Goal: Task Accomplishment & Management: Complete application form

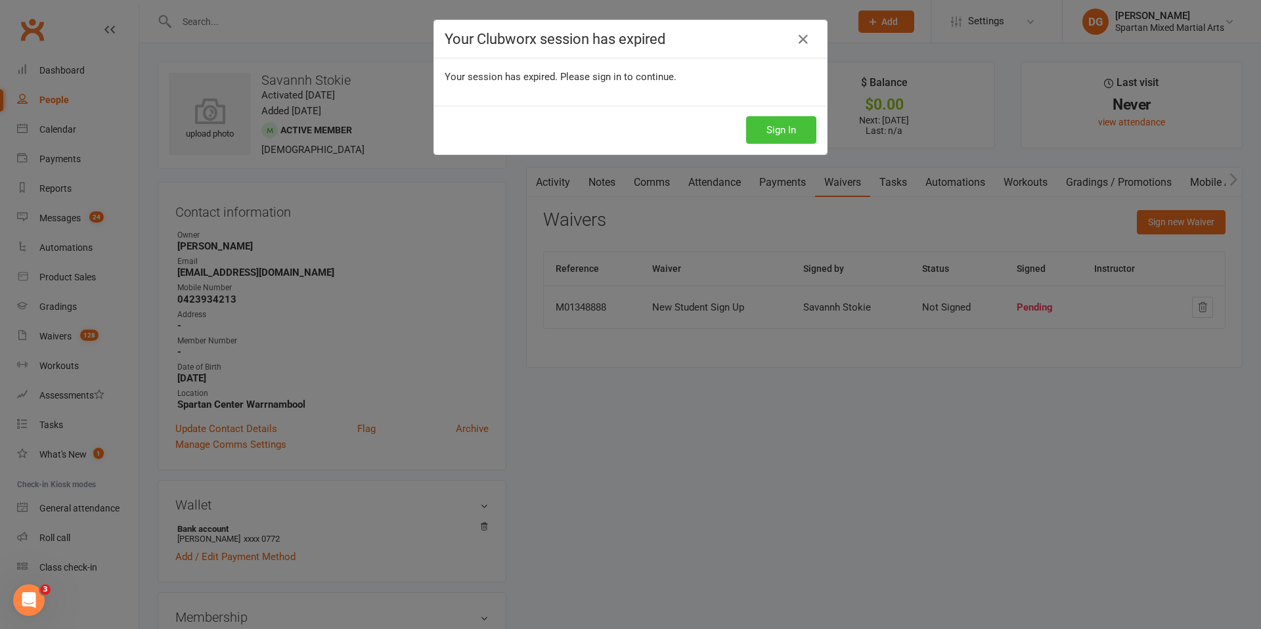
click at [786, 133] on button "Sign In" at bounding box center [781, 130] width 70 height 28
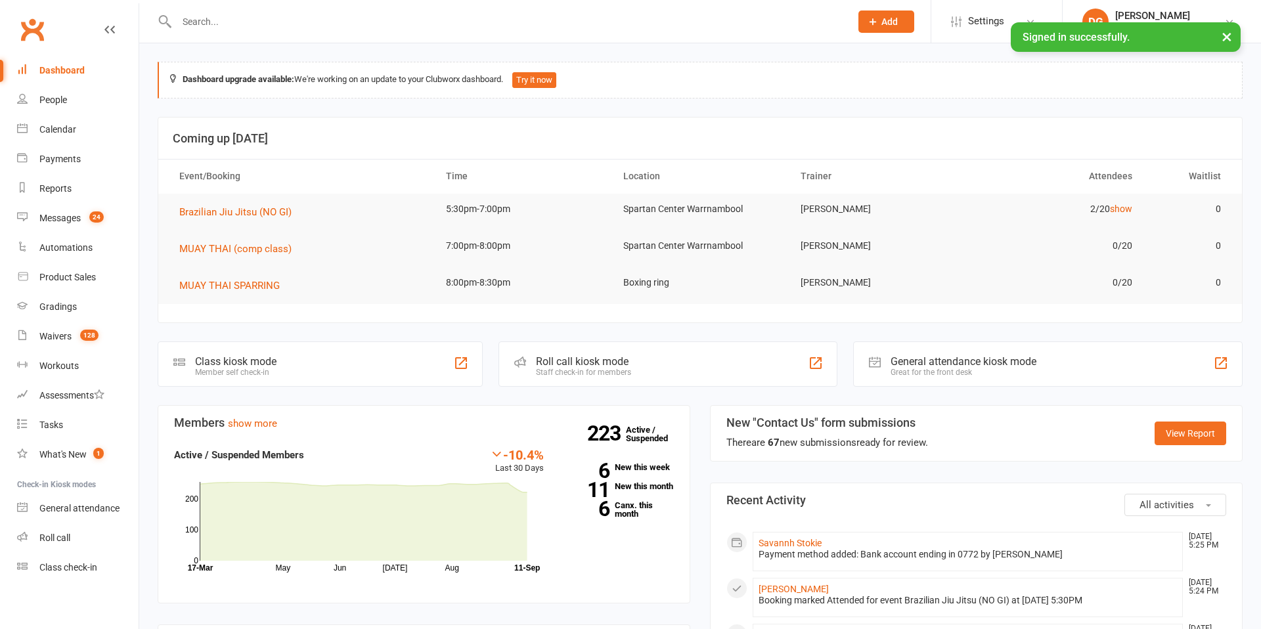
click at [290, 22] on input "text" at bounding box center [507, 21] width 669 height 18
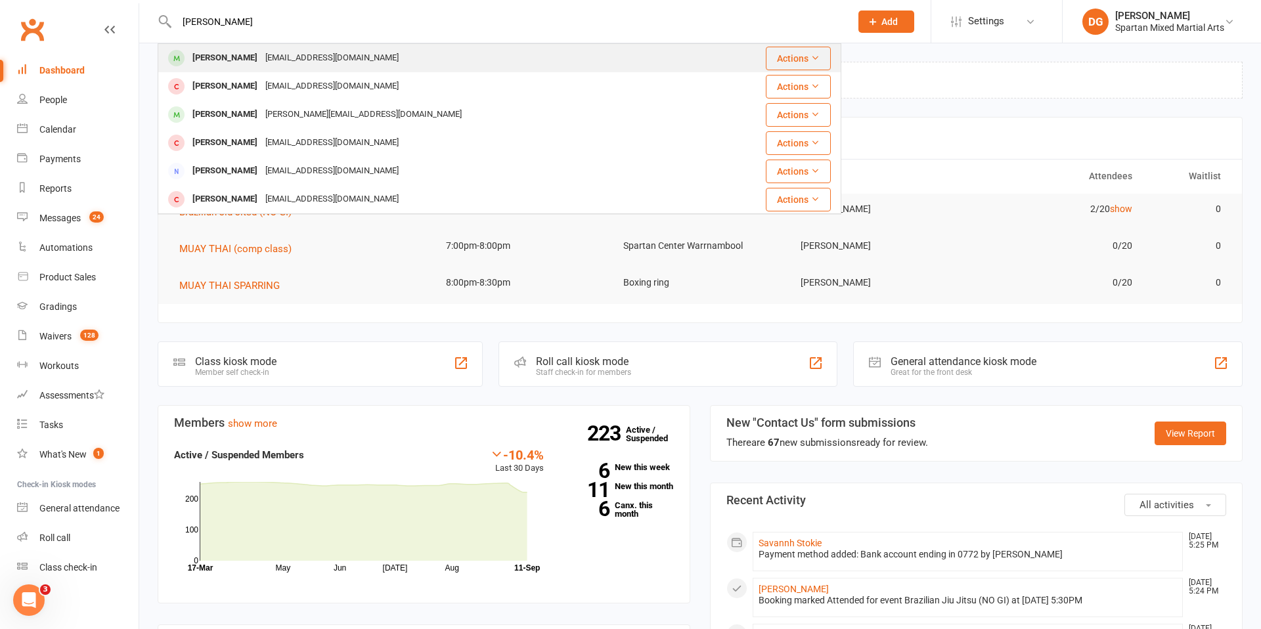
type input "[PERSON_NAME]"
click at [261, 61] on div "[EMAIL_ADDRESS][DOMAIN_NAME]" at bounding box center [331, 58] width 141 height 19
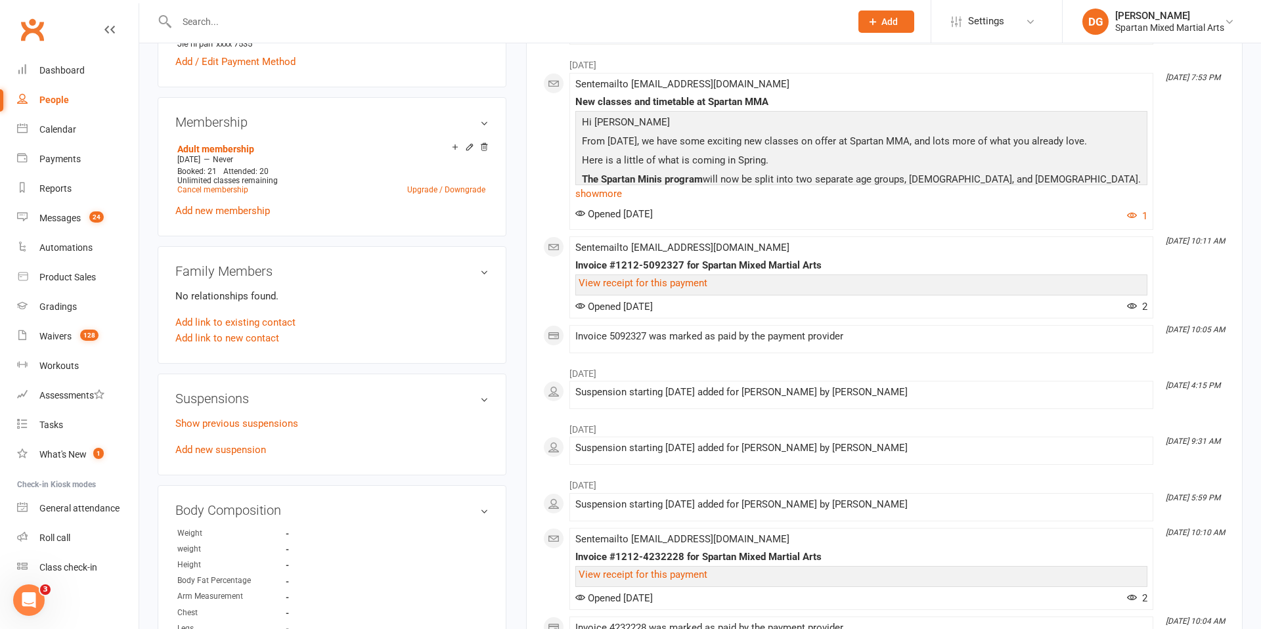
scroll to position [497, 0]
click at [234, 449] on link "Add new suspension" at bounding box center [220, 449] width 91 height 12
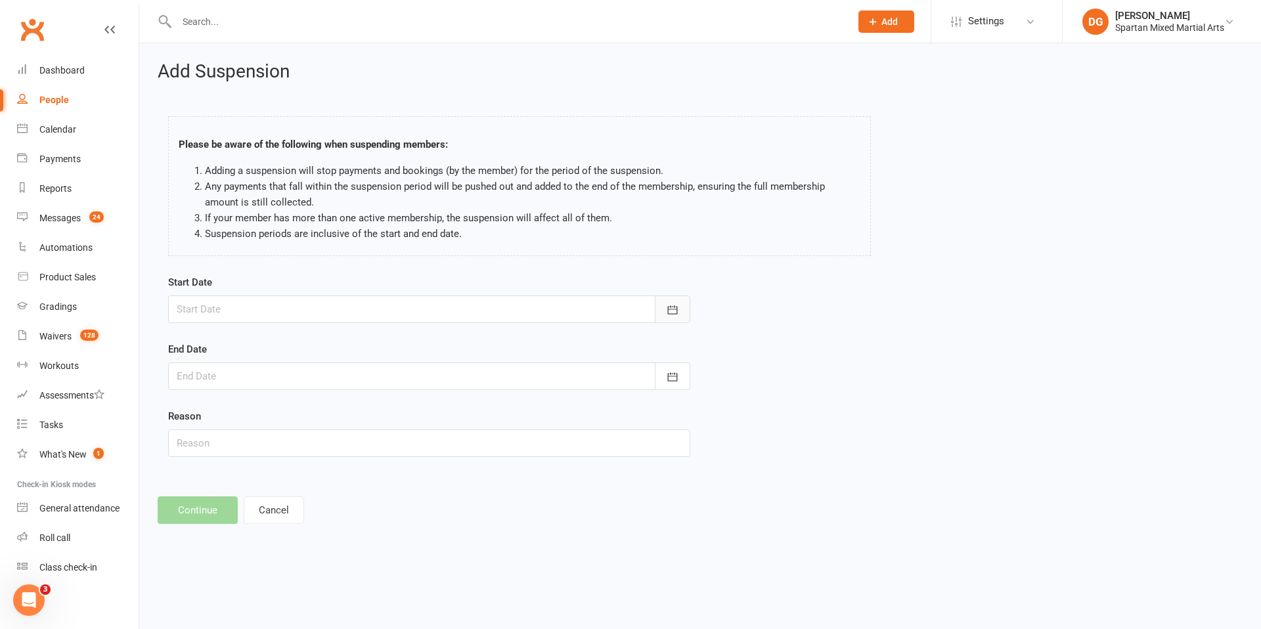
click at [668, 313] on icon "button" at bounding box center [673, 309] width 10 height 9
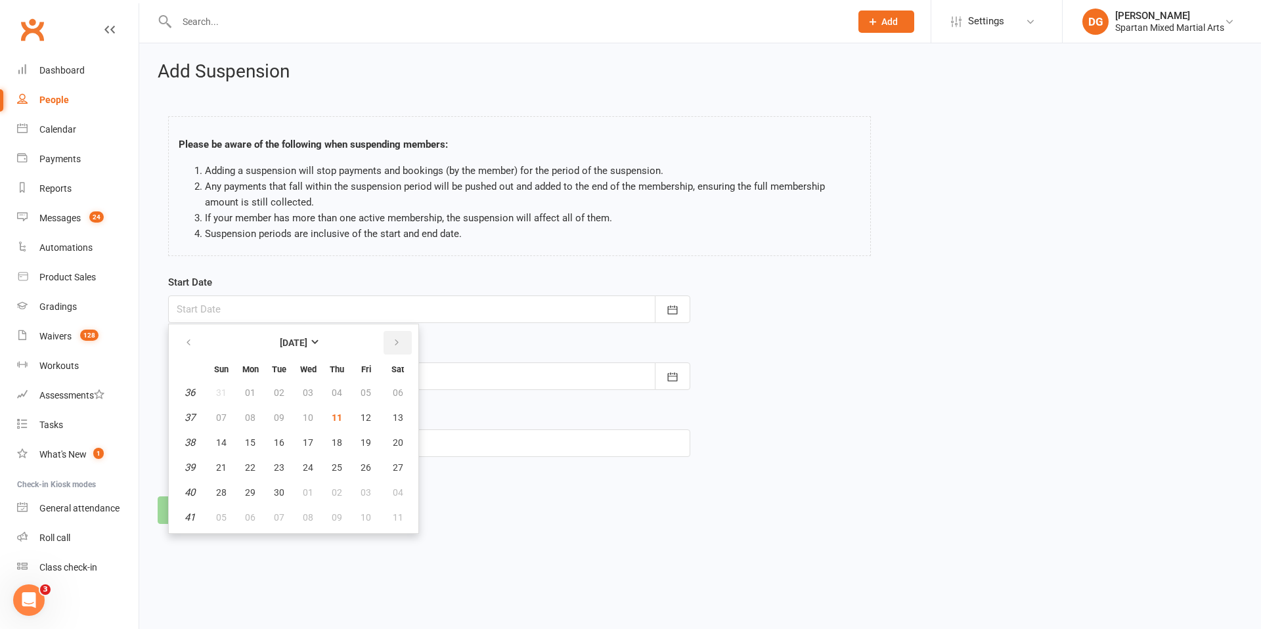
click at [393, 346] on icon "button" at bounding box center [396, 343] width 9 height 11
click at [402, 420] on button "11" at bounding box center [397, 418] width 33 height 24
type input "[DATE]"
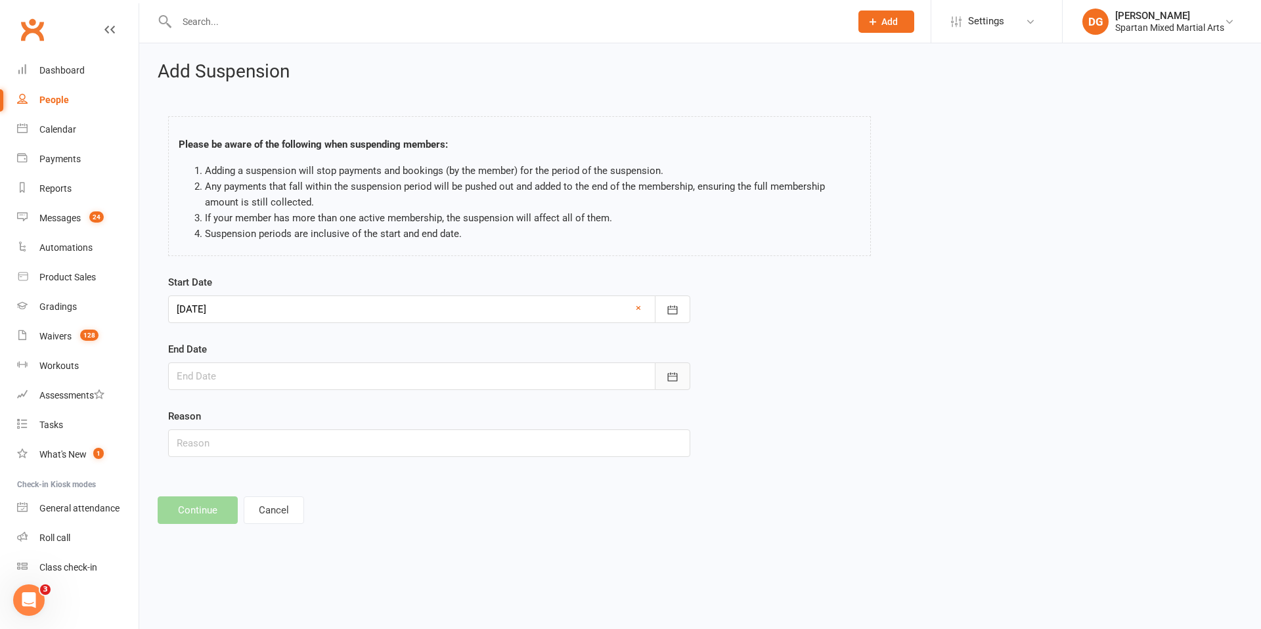
click at [668, 378] on icon "button" at bounding box center [673, 376] width 10 height 9
click at [399, 414] on icon "button" at bounding box center [396, 410] width 9 height 11
click at [394, 405] on icon "button" at bounding box center [396, 410] width 9 height 11
click at [221, 508] on span "09" at bounding box center [221, 509] width 11 height 11
type input "[DATE]"
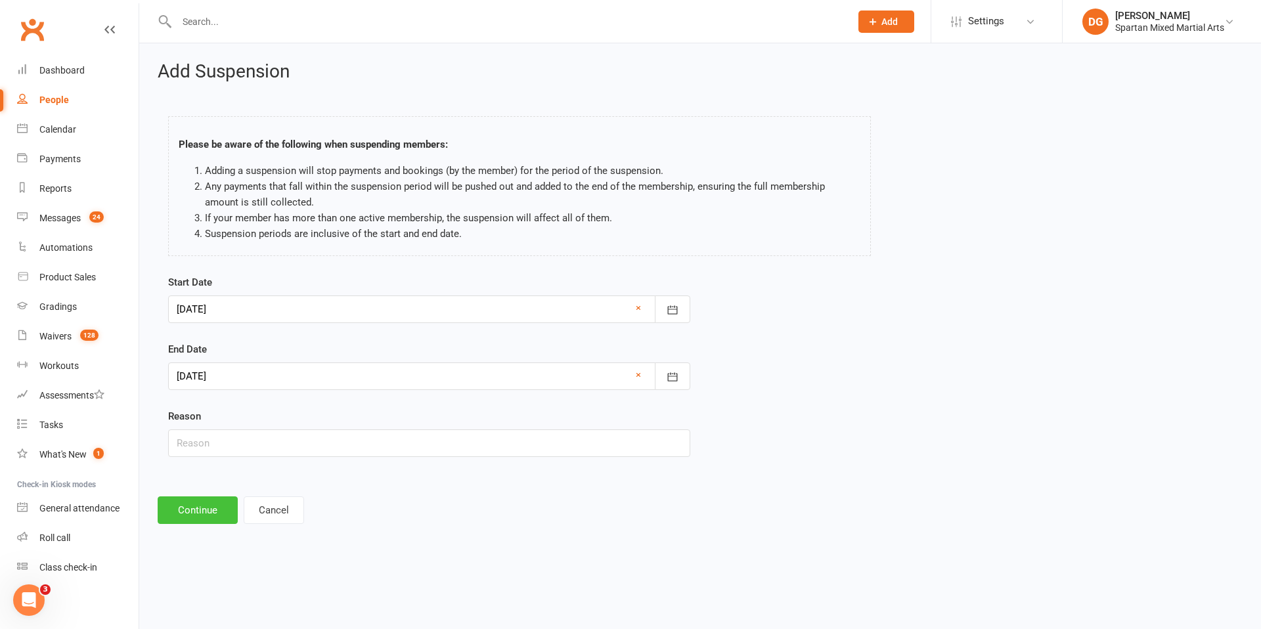
click at [204, 507] on button "Continue" at bounding box center [198, 511] width 80 height 28
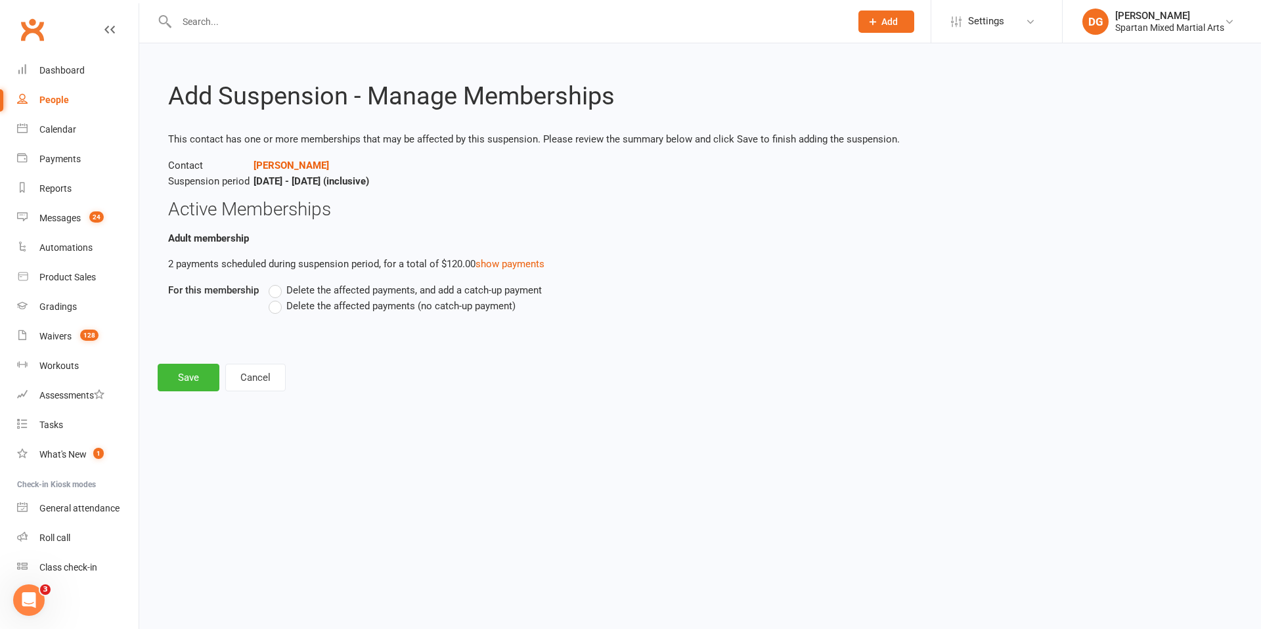
click at [280, 307] on label "Delete the affected payments (no catch-up payment)" at bounding box center [392, 306] width 247 height 16
click at [277, 298] on input "Delete the affected payments (no catch-up payment)" at bounding box center [273, 298] width 9 height 0
click at [203, 382] on button "Save" at bounding box center [189, 378] width 62 height 28
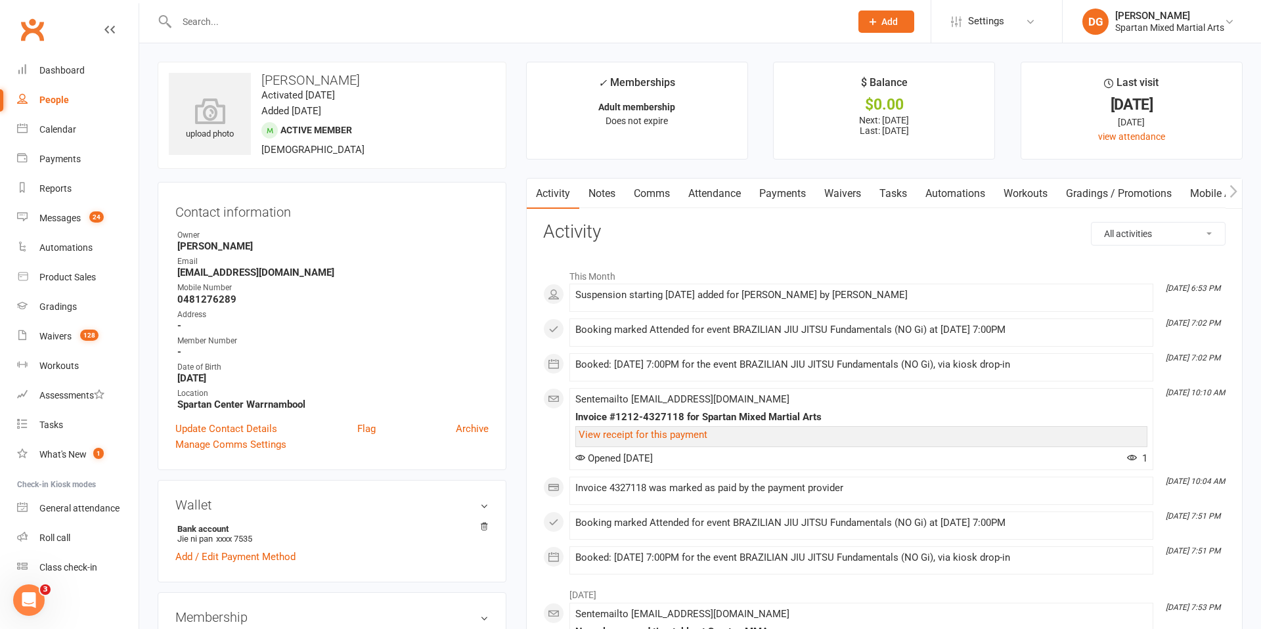
click at [885, 23] on span "Add" at bounding box center [889, 21] width 16 height 11
click at [767, 26] on input "text" at bounding box center [507, 21] width 669 height 18
click at [1022, 28] on link "Settings" at bounding box center [996, 22] width 91 height 30
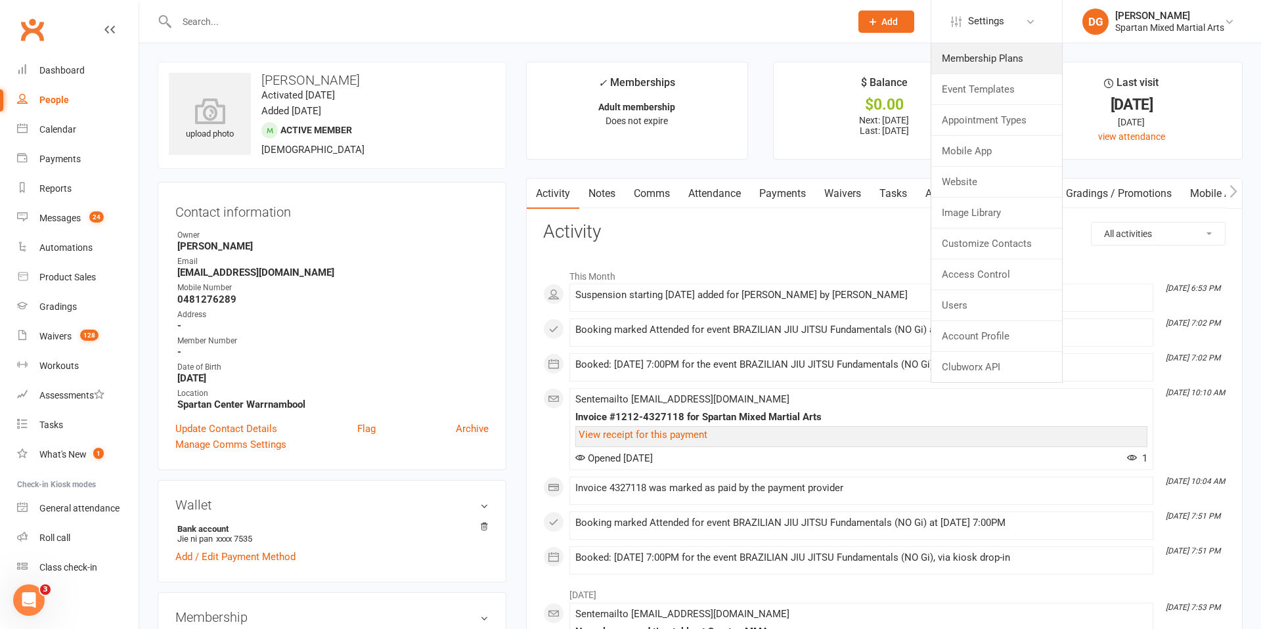
click at [995, 68] on link "Membership Plans" at bounding box center [996, 58] width 131 height 30
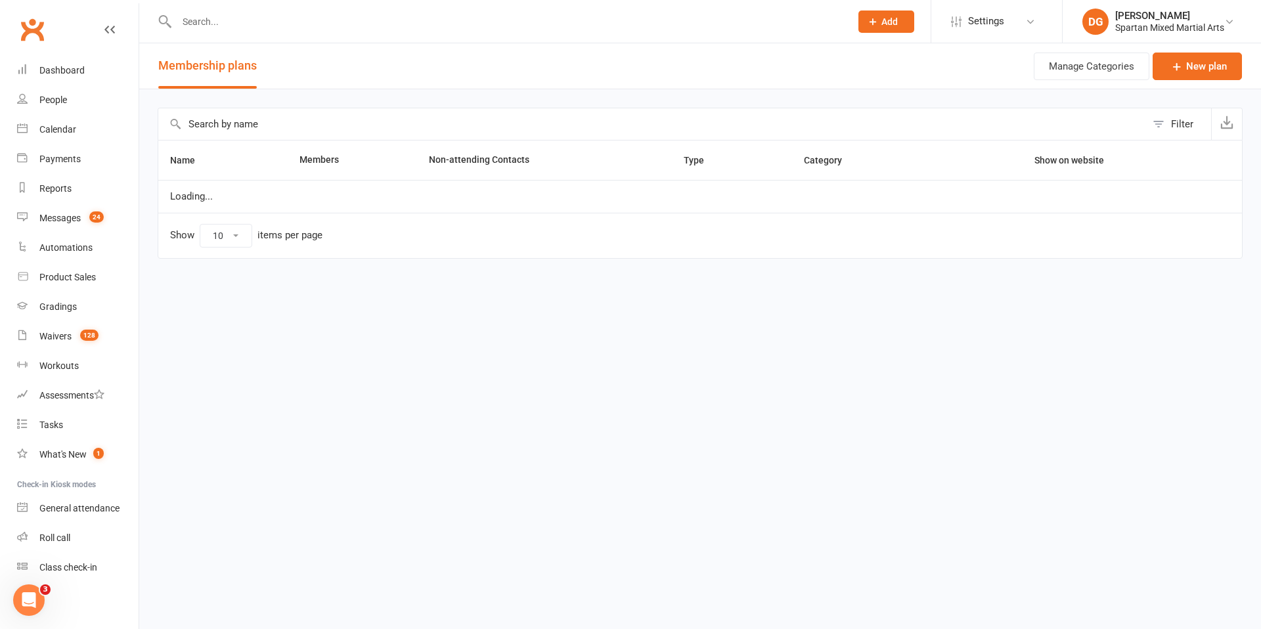
click at [801, 221] on table "Name Members Non-attending Contacts Type Category Show on website Loading... Sh…" at bounding box center [700, 199] width 1085 height 119
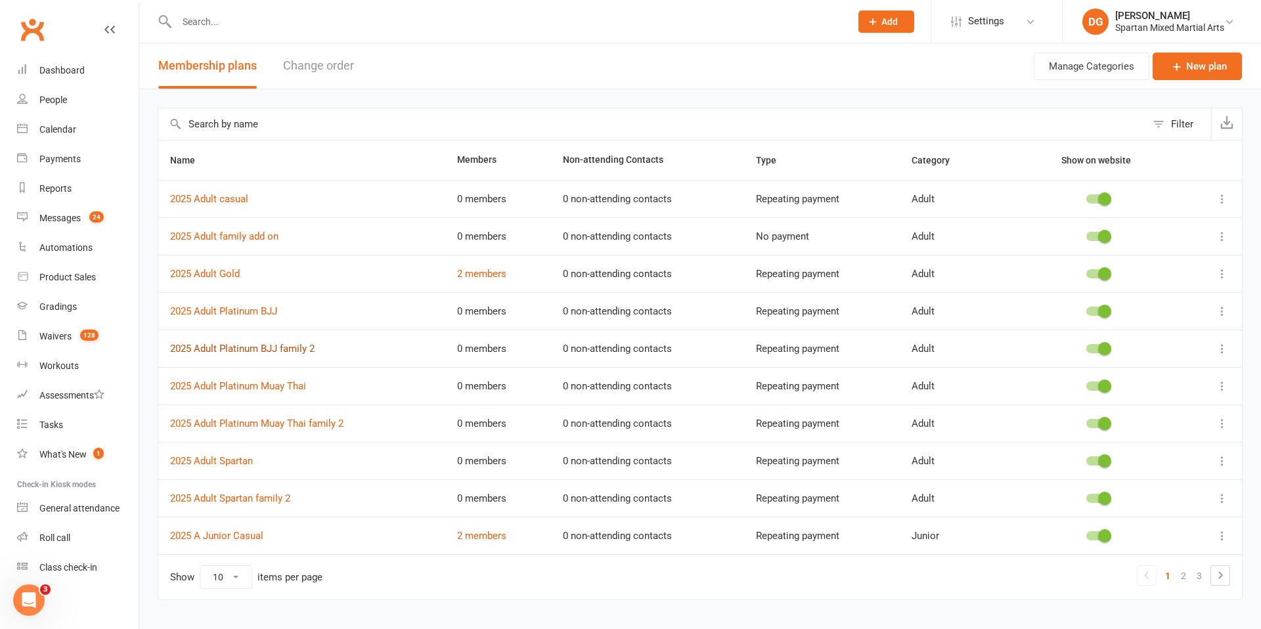
scroll to position [1, 0]
click at [243, 349] on link "2025 Adult Platinum BJJ family 2" at bounding box center [242, 348] width 145 height 12
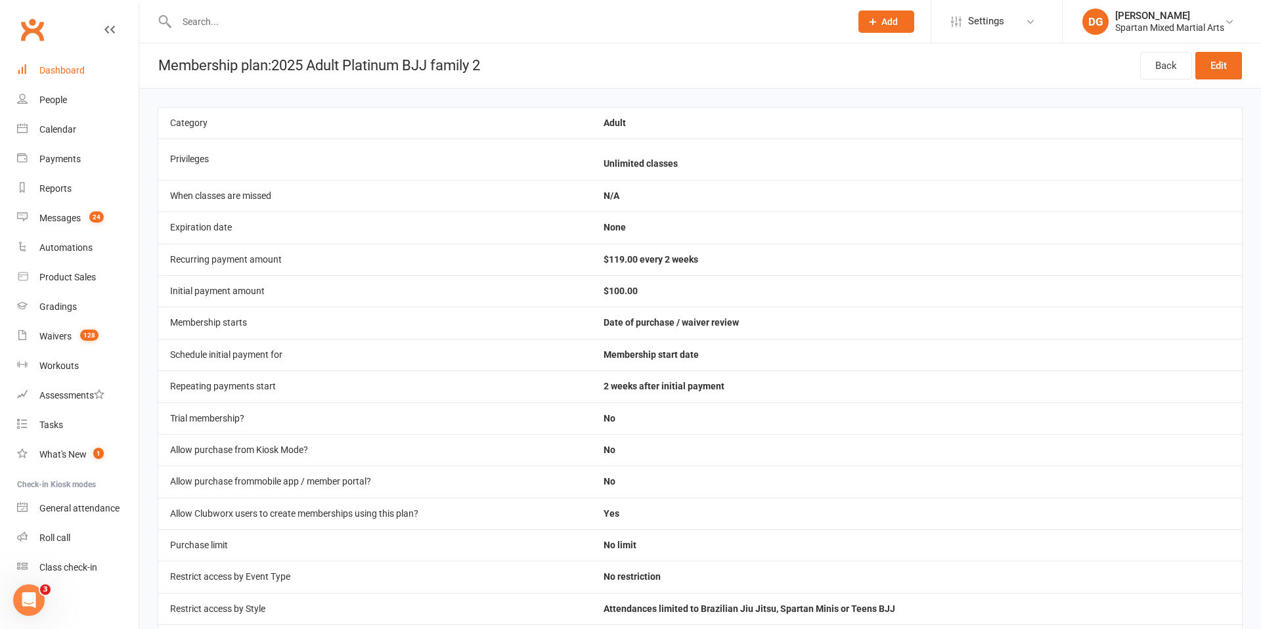
scroll to position [2, 0]
click at [64, 71] on div "Dashboard" at bounding box center [61, 70] width 45 height 11
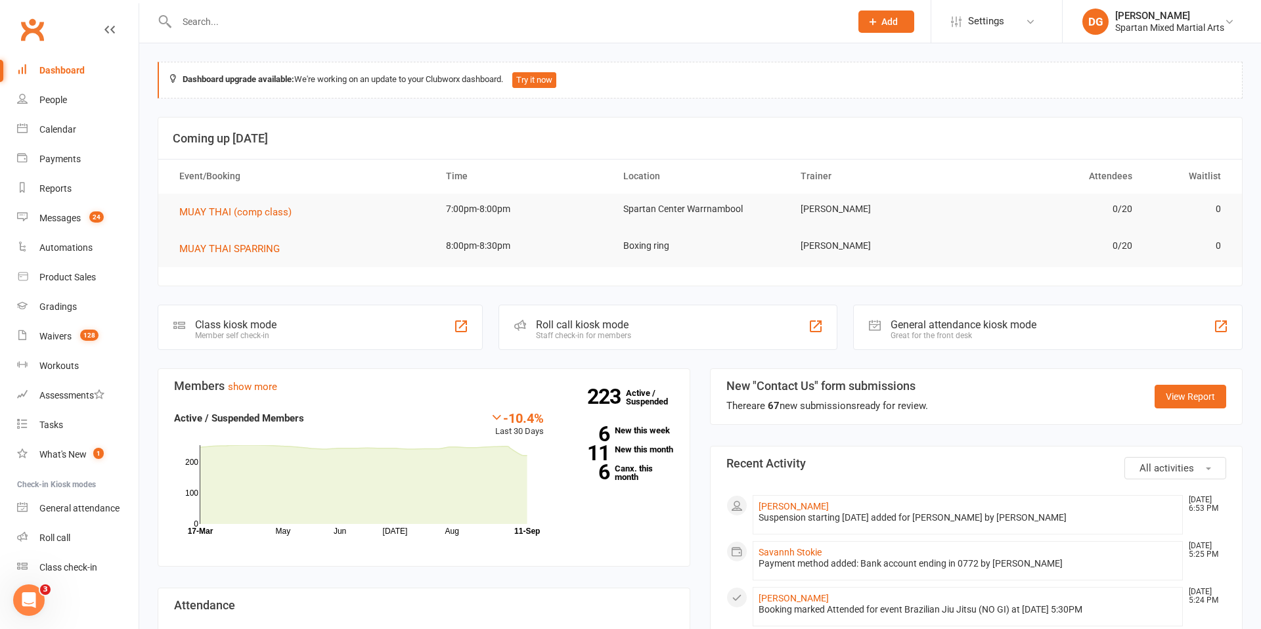
click at [372, 22] on input "text" at bounding box center [507, 21] width 669 height 18
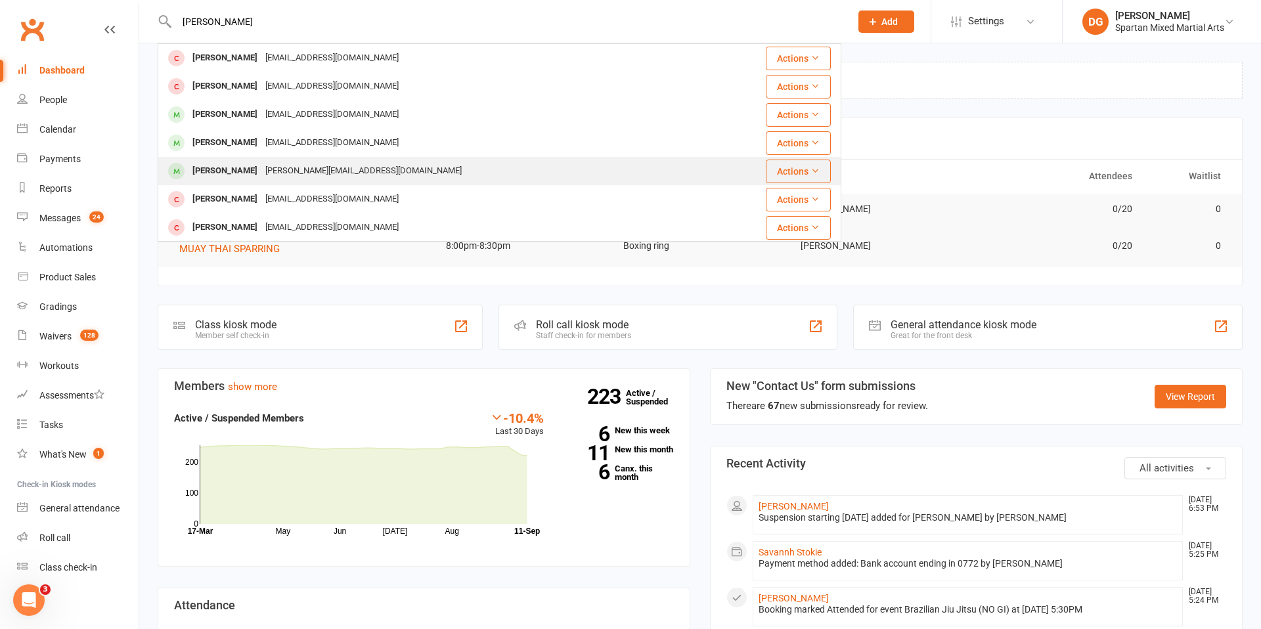
type input "[PERSON_NAME]"
click at [221, 173] on div "[PERSON_NAME]" at bounding box center [225, 171] width 73 height 19
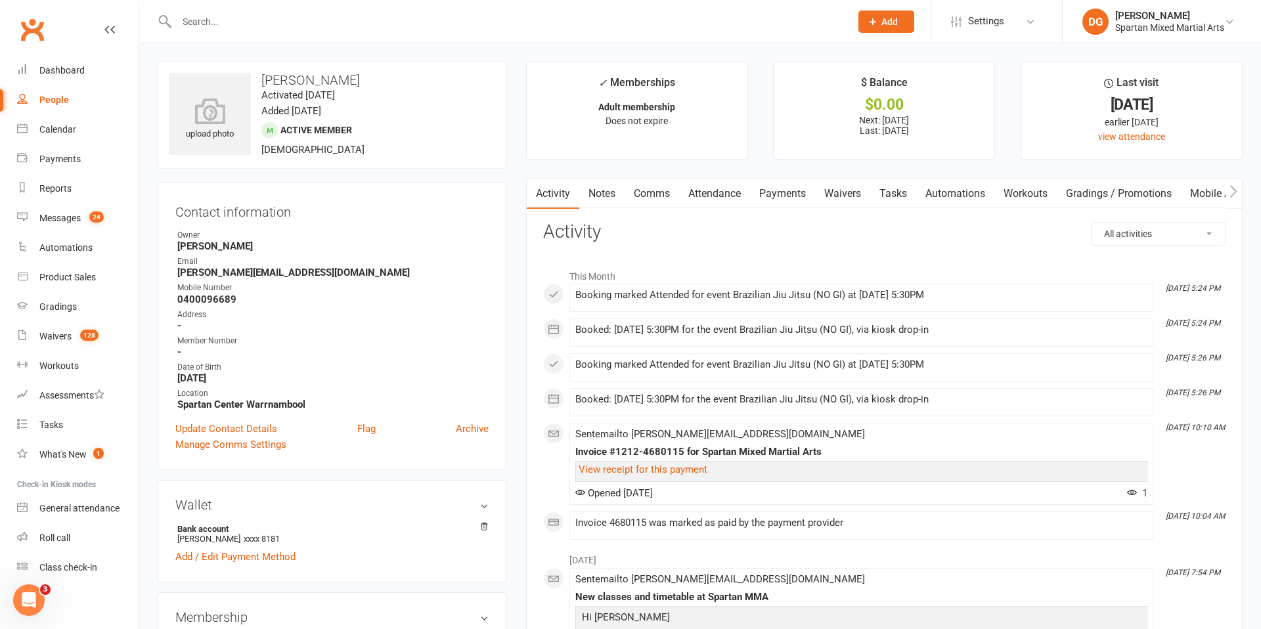
click at [780, 193] on link "Payments" at bounding box center [782, 194] width 65 height 30
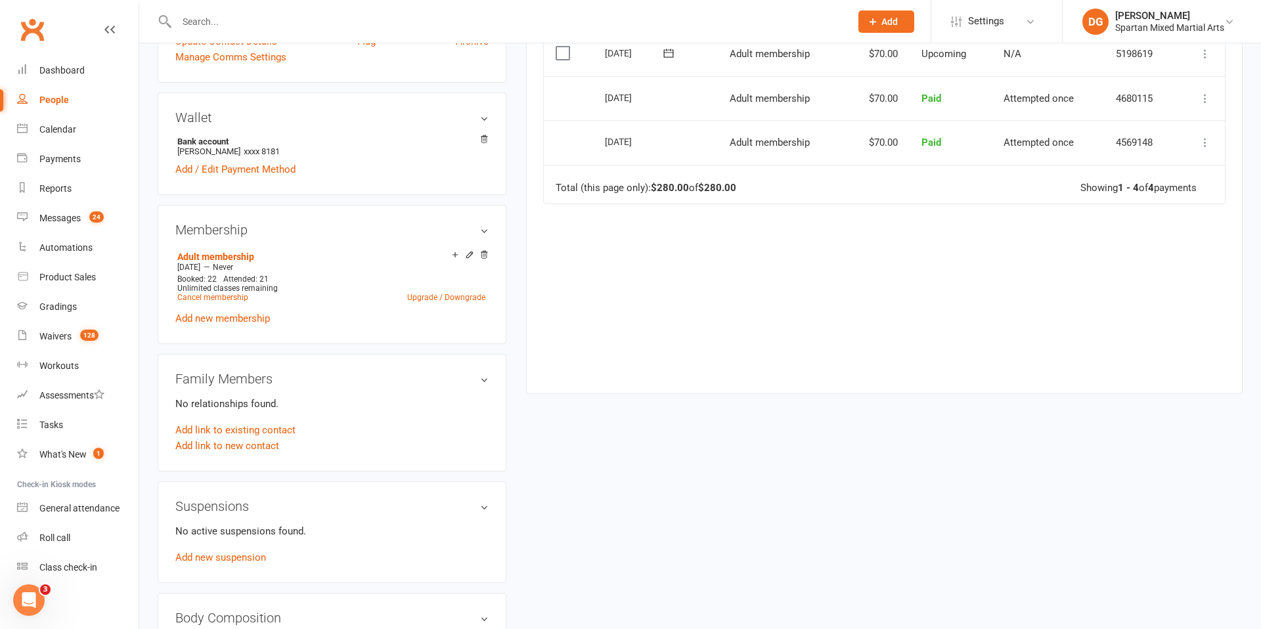
scroll to position [390, 0]
click at [455, 296] on link "Upgrade / Downgrade" at bounding box center [446, 295] width 78 height 9
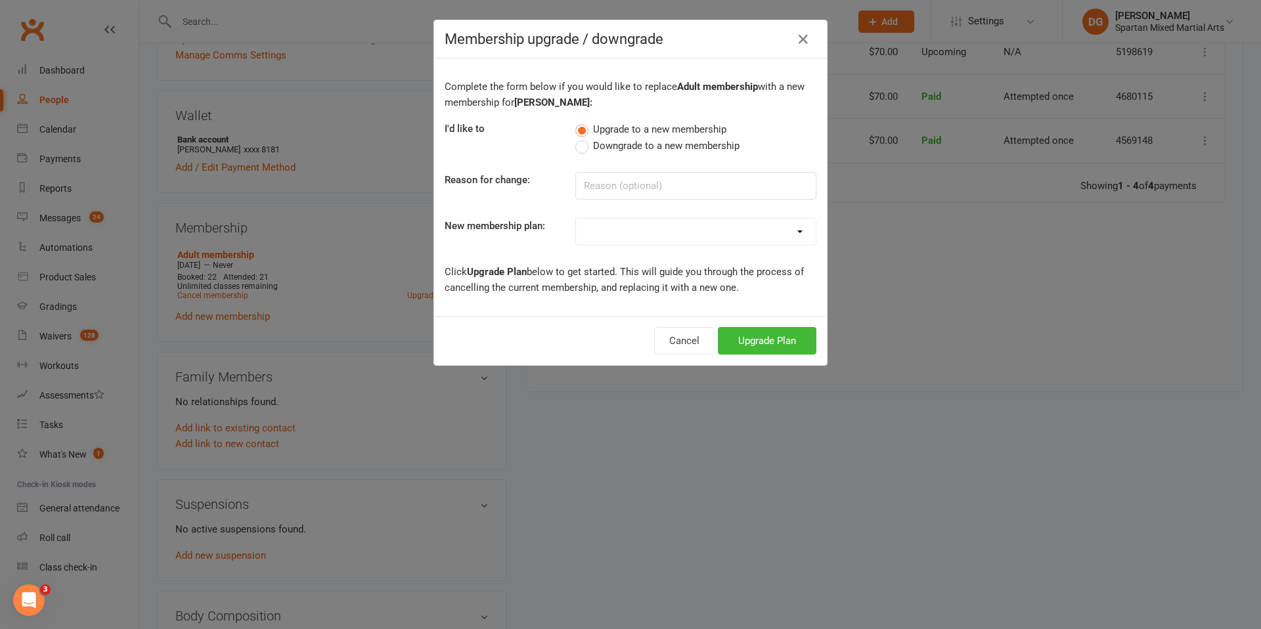
click at [708, 230] on select "life member Adult membership Junior membership Adult 12 month membership junior…" at bounding box center [696, 232] width 240 height 26
select select "26"
click at [576, 219] on select "life member Adult membership Junior membership Adult 12 month membership junior…" at bounding box center [696, 232] width 240 height 26
click at [767, 344] on button "Upgrade Plan" at bounding box center [767, 341] width 99 height 28
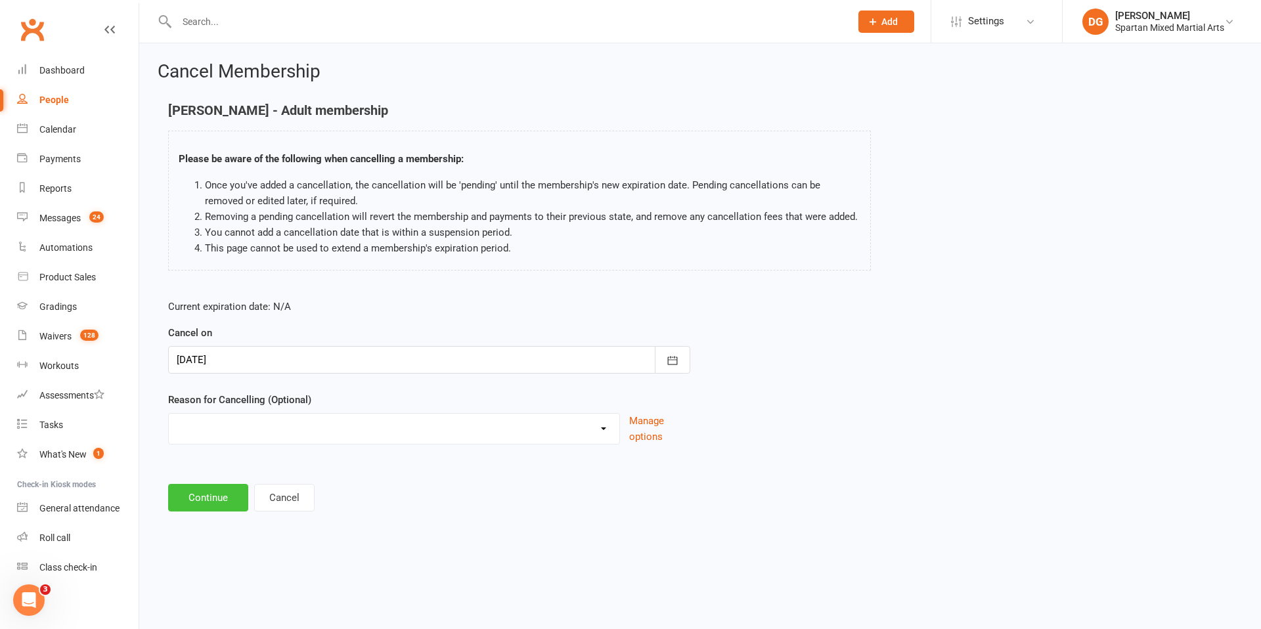
click at [206, 497] on button "Continue" at bounding box center [208, 498] width 80 height 28
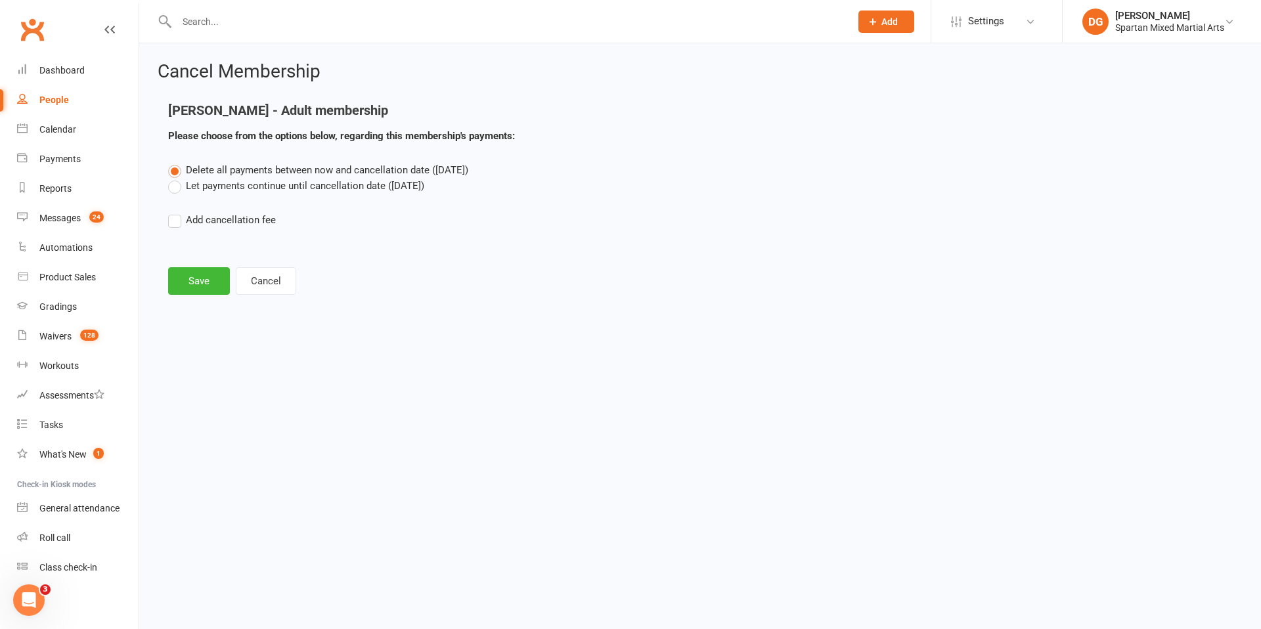
click at [176, 190] on label "Let payments continue until cancellation date ([DATE])" at bounding box center [296, 186] width 256 height 16
click at [176, 178] on input "Let payments continue until cancellation date ([DATE])" at bounding box center [172, 178] width 9 height 0
click at [194, 277] on button "Save" at bounding box center [199, 281] width 62 height 28
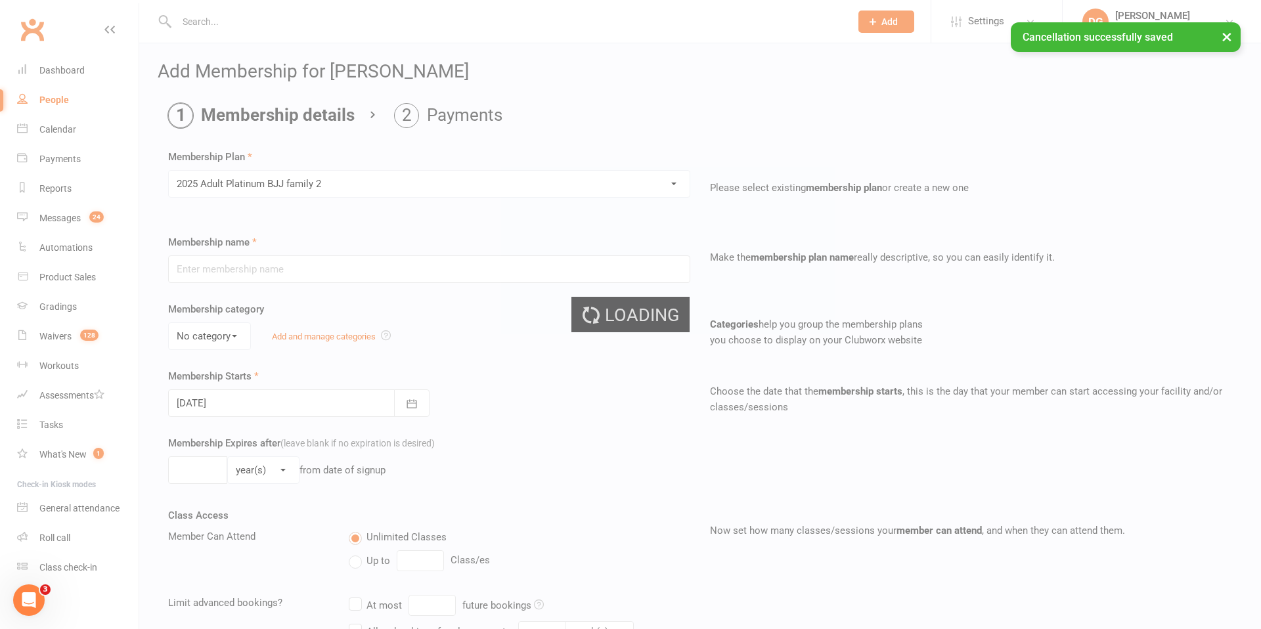
type input "2025 Adult Platinum BJJ family 2"
select select "0"
type input "0"
select select "2"
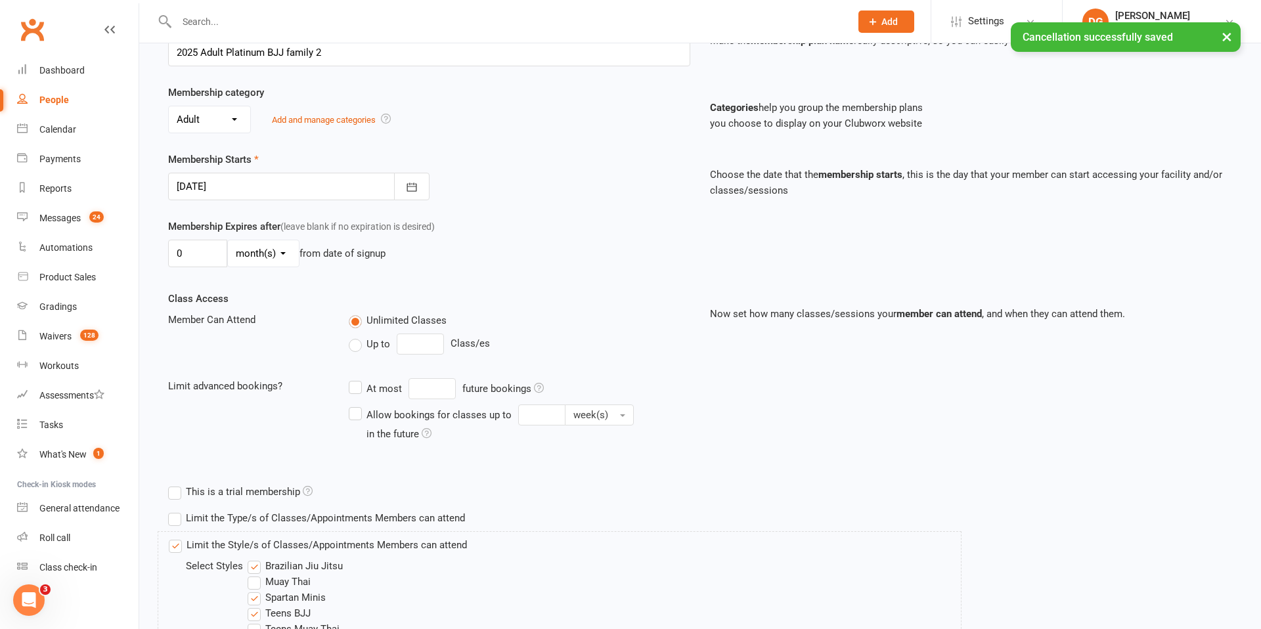
scroll to position [343, 0]
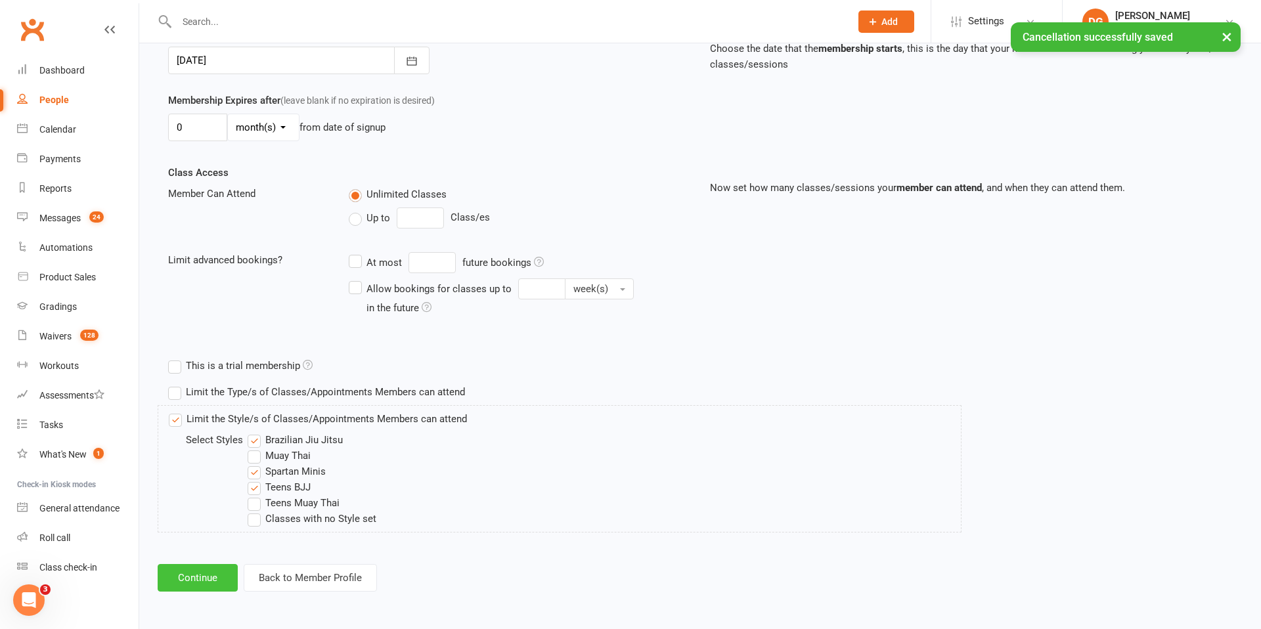
click at [207, 581] on button "Continue" at bounding box center [198, 578] width 80 height 28
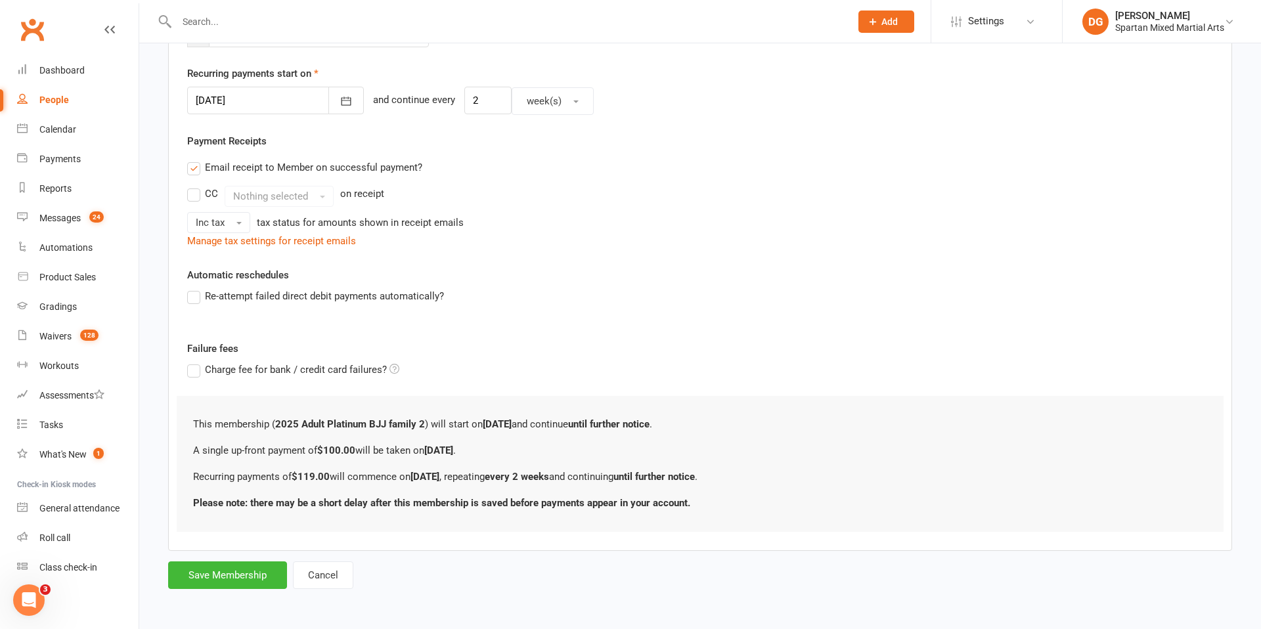
scroll to position [0, 0]
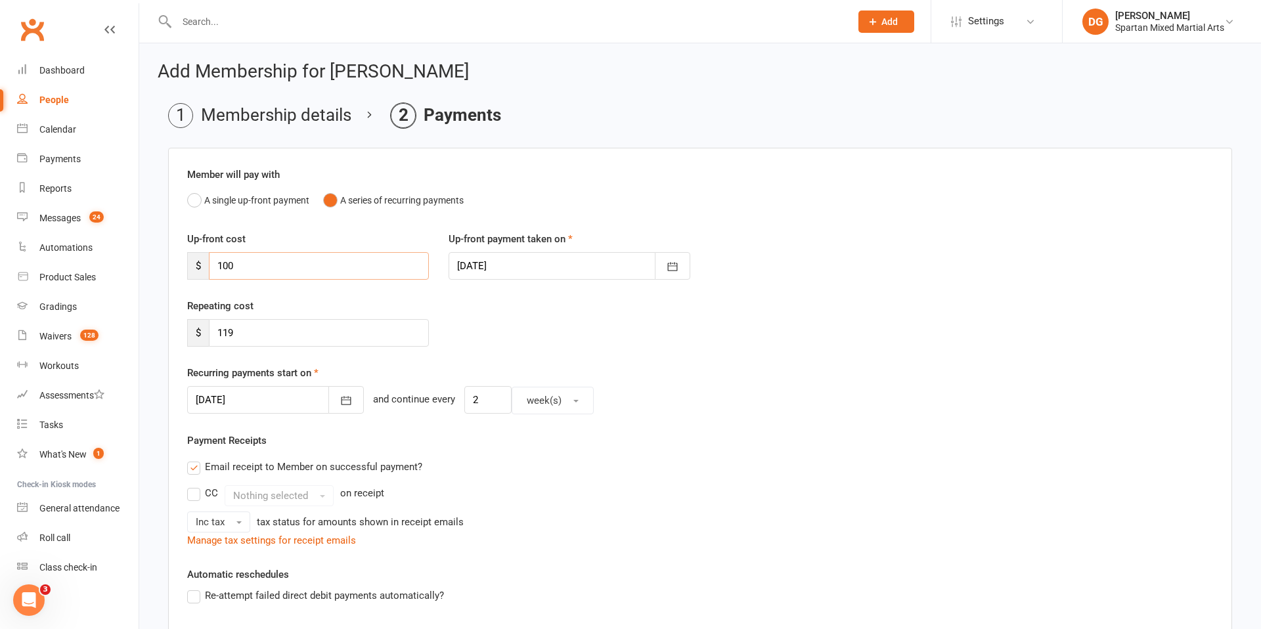
click at [283, 265] on input "100" at bounding box center [319, 266] width 220 height 28
type input "1"
type input "0"
click at [340, 402] on icon "button" at bounding box center [346, 400] width 13 height 13
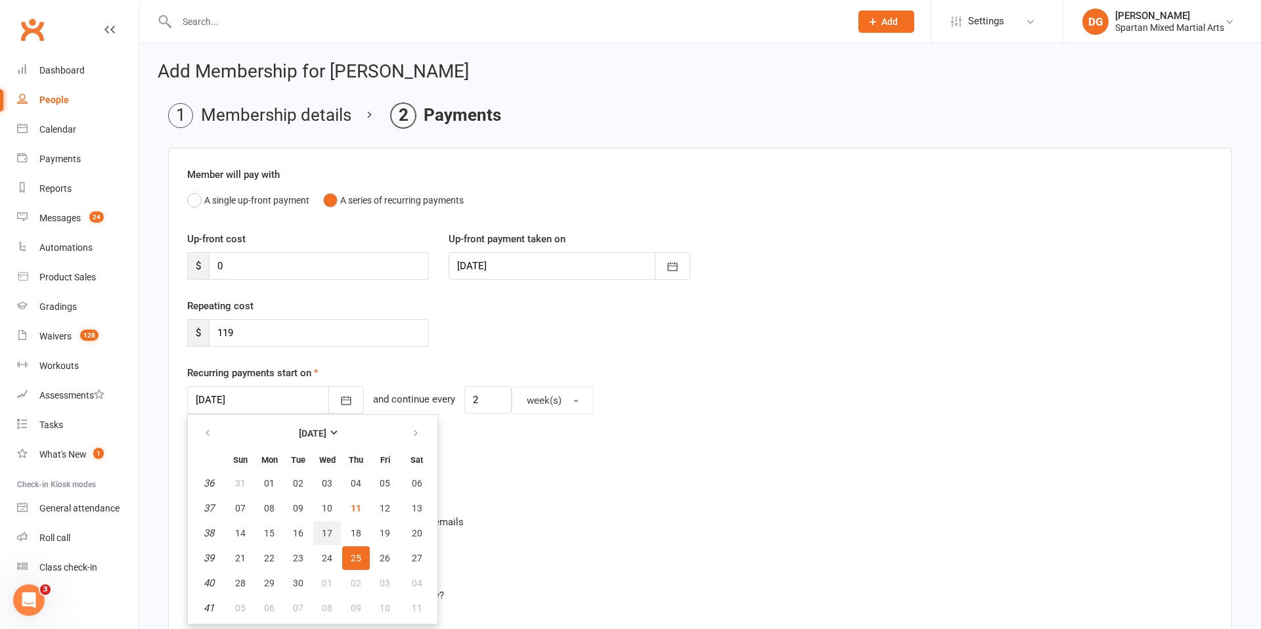
scroll to position [1, 0]
click at [330, 535] on span "17" at bounding box center [327, 532] width 11 height 11
type input "[DATE]"
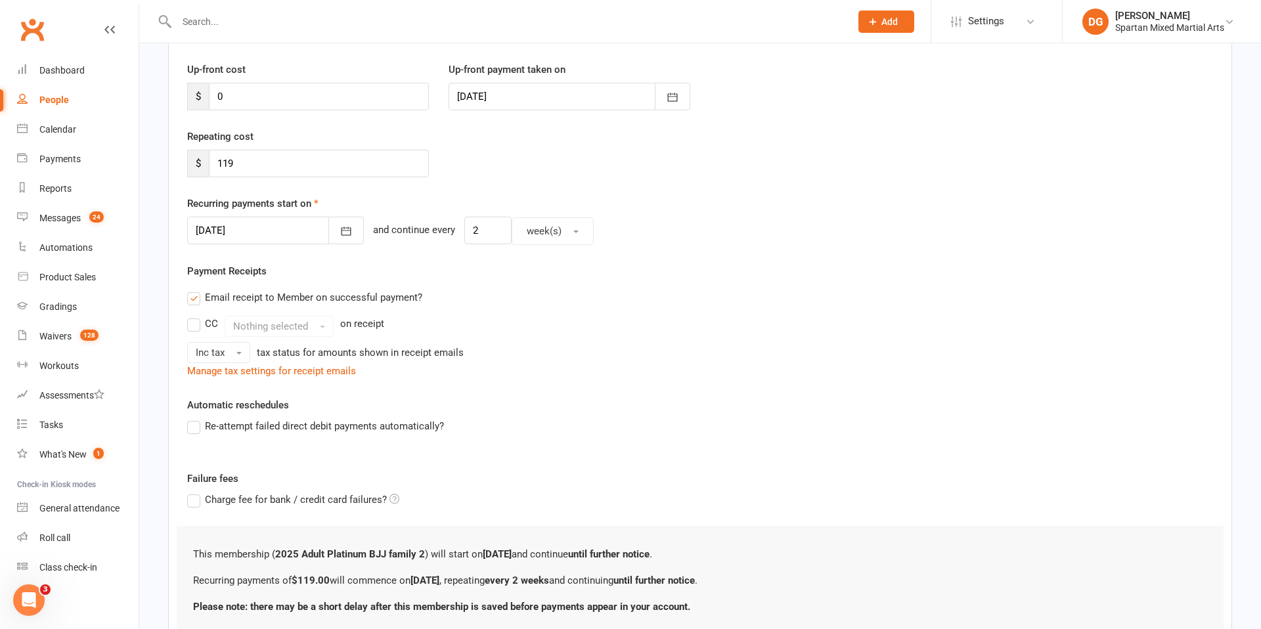
scroll to position [273, 0]
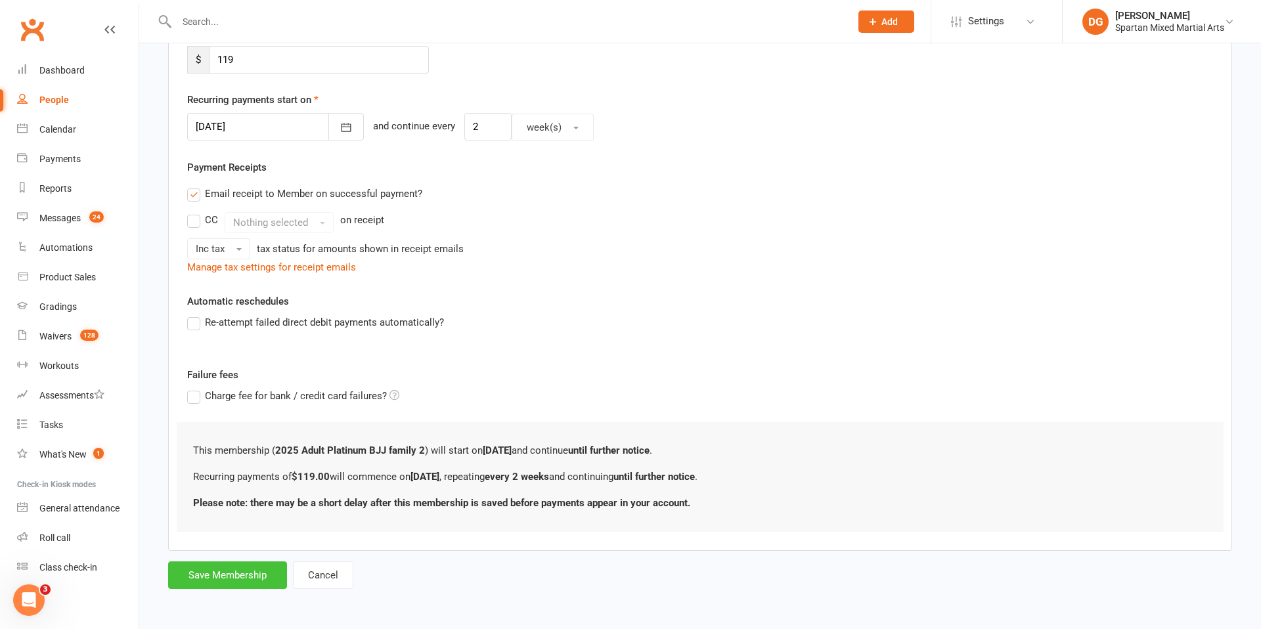
click at [250, 579] on button "Save Membership" at bounding box center [227, 576] width 119 height 28
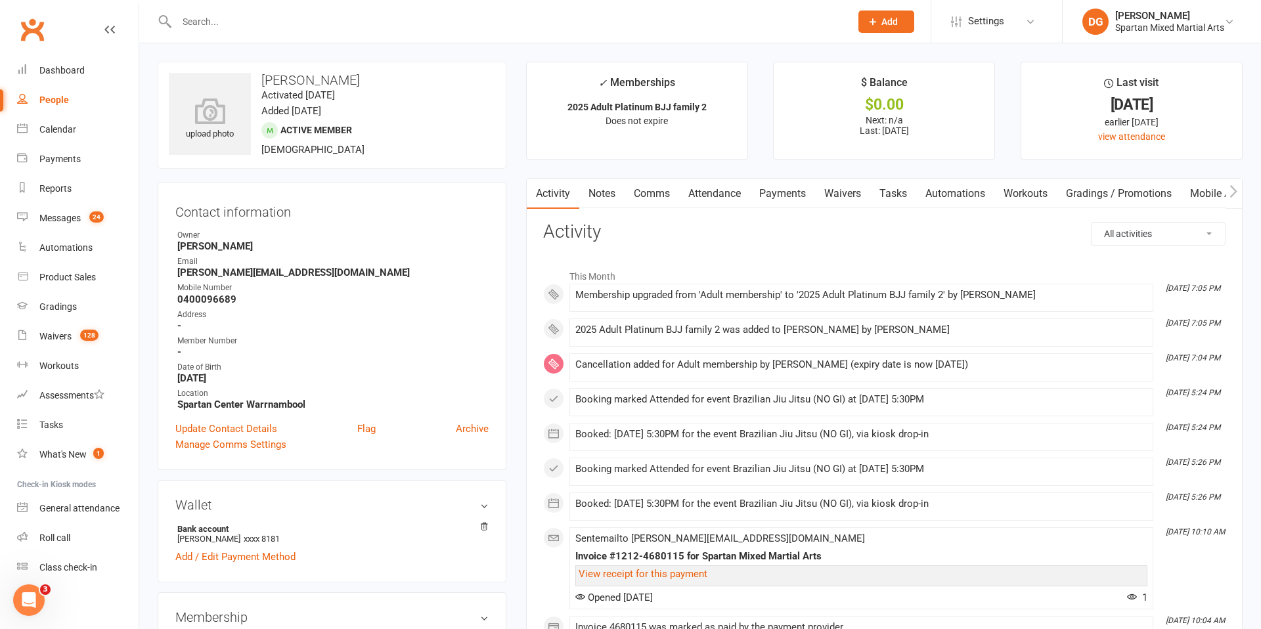
click at [884, 22] on span "Add" at bounding box center [889, 21] width 16 height 11
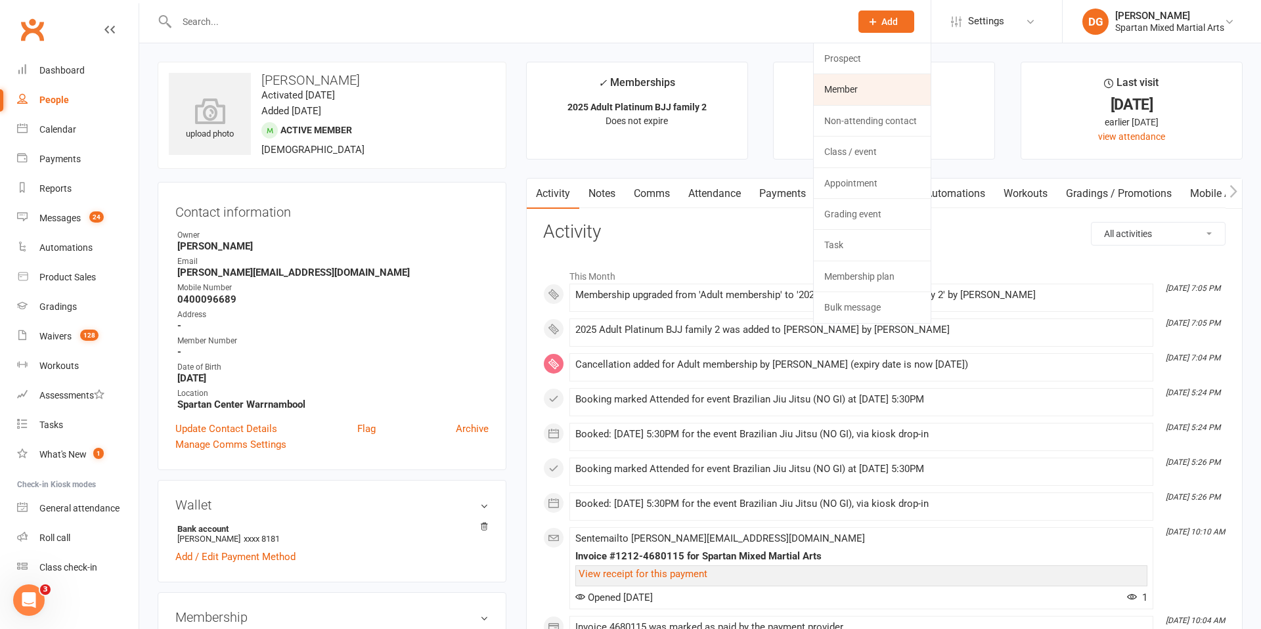
click at [871, 97] on link "Member" at bounding box center [872, 89] width 117 height 30
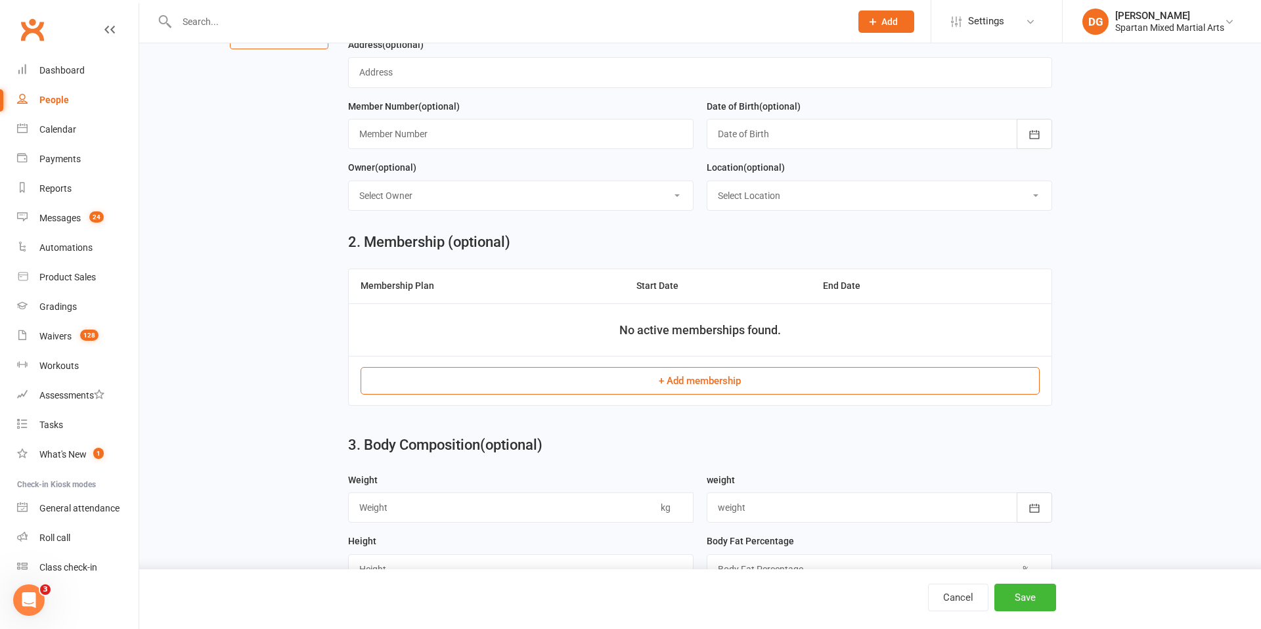
scroll to position [222, 0]
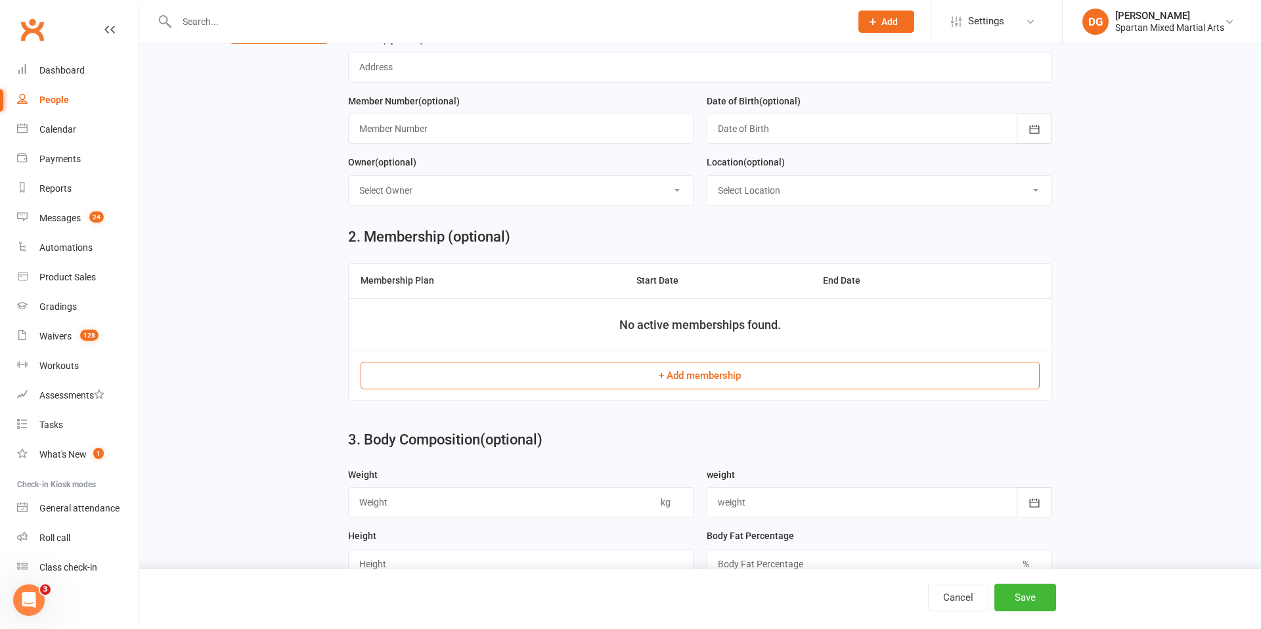
click at [705, 370] on button "+ Add membership" at bounding box center [700, 376] width 679 height 28
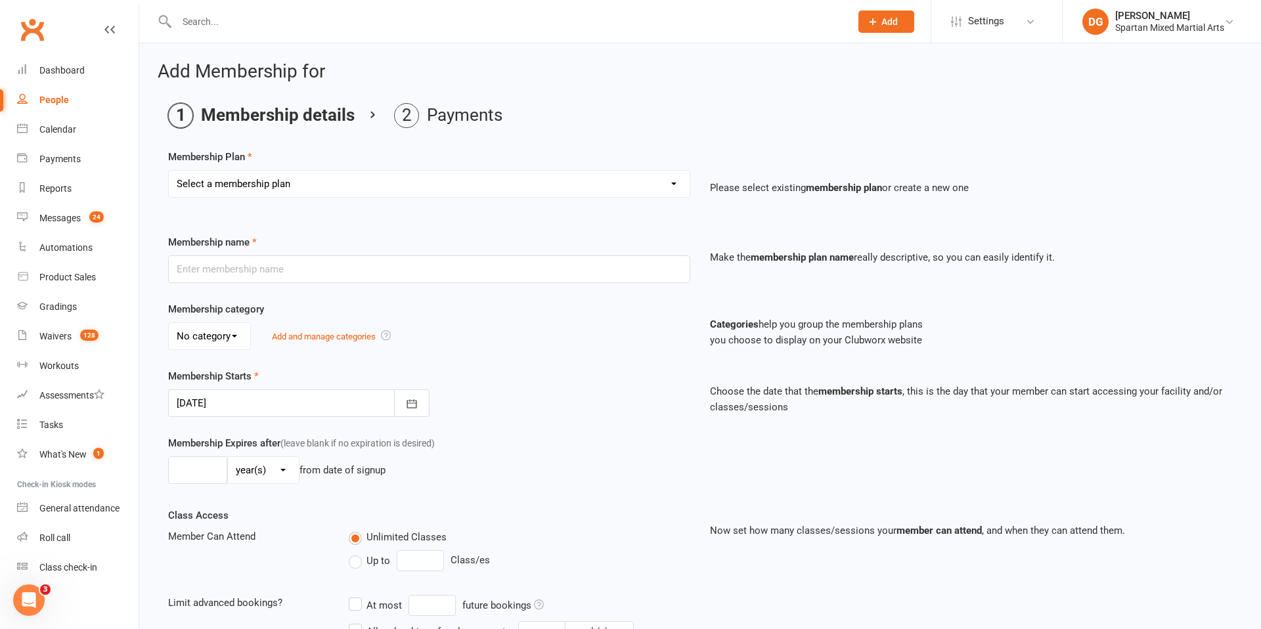
click at [535, 184] on select "Select a membership plan Create new Membership Plan life member Adult membershi…" at bounding box center [429, 184] width 521 height 26
select select "29"
click at [169, 171] on select "Select a membership plan Create new Membership Plan life member Adult membershi…" at bounding box center [429, 184] width 521 height 26
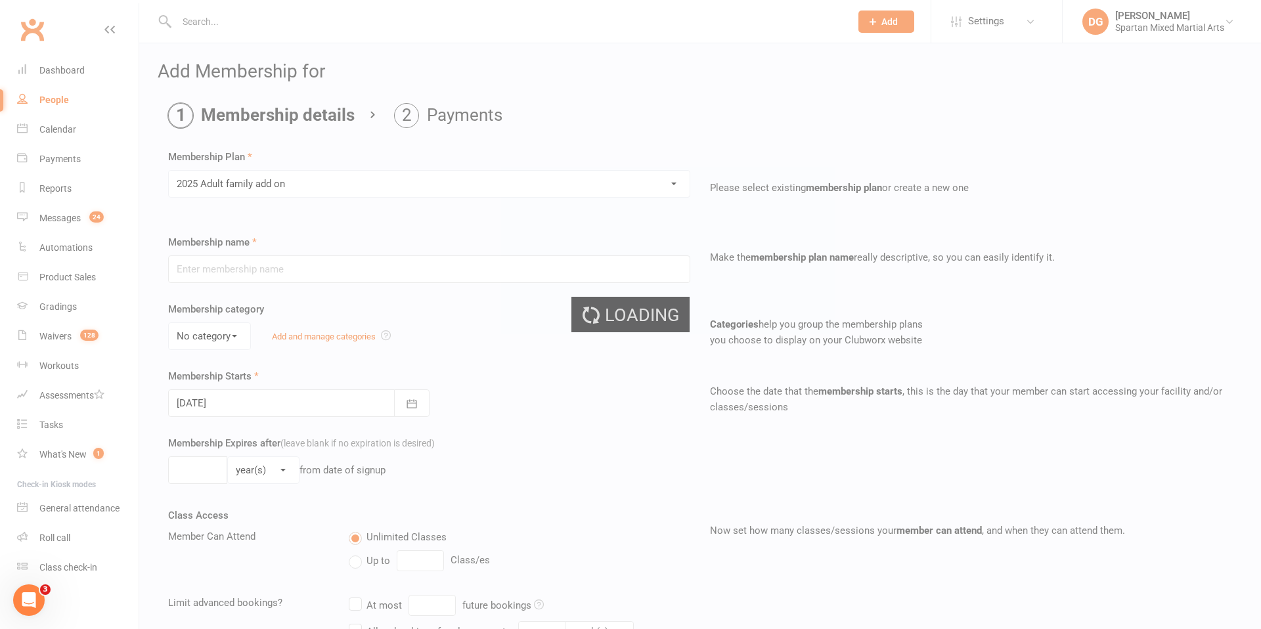
type input "2025 Adult family add on"
select select "0"
type input "0"
select select "2"
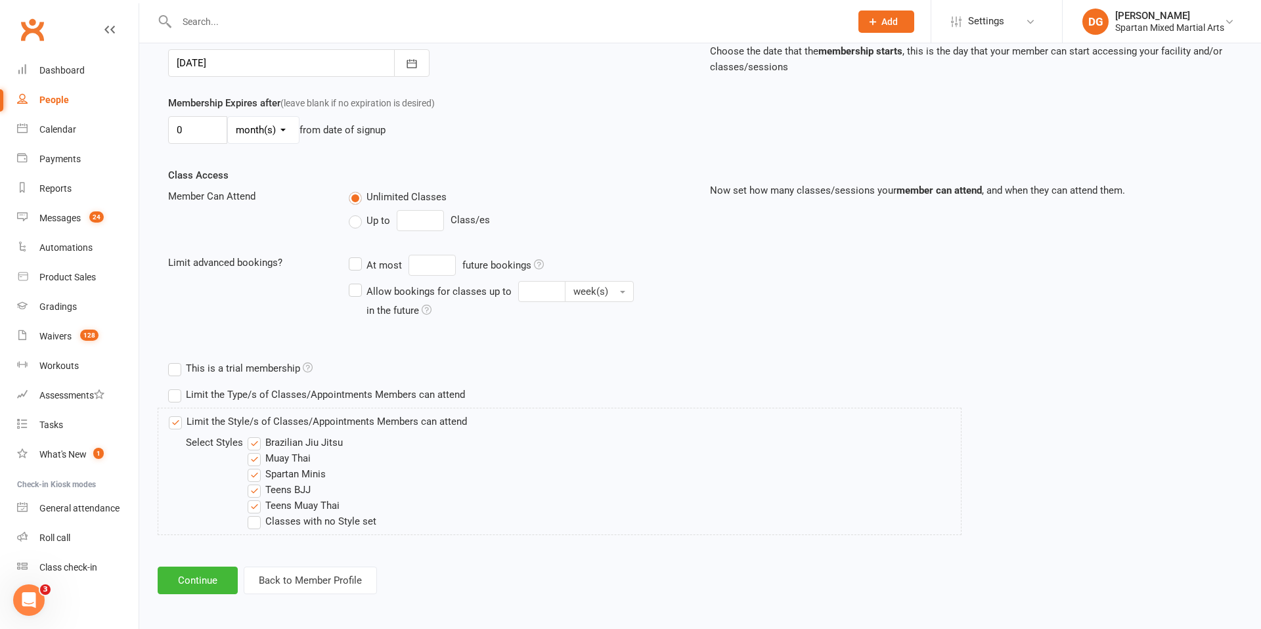
scroll to position [343, 0]
click at [197, 581] on button "Continue" at bounding box center [198, 578] width 80 height 28
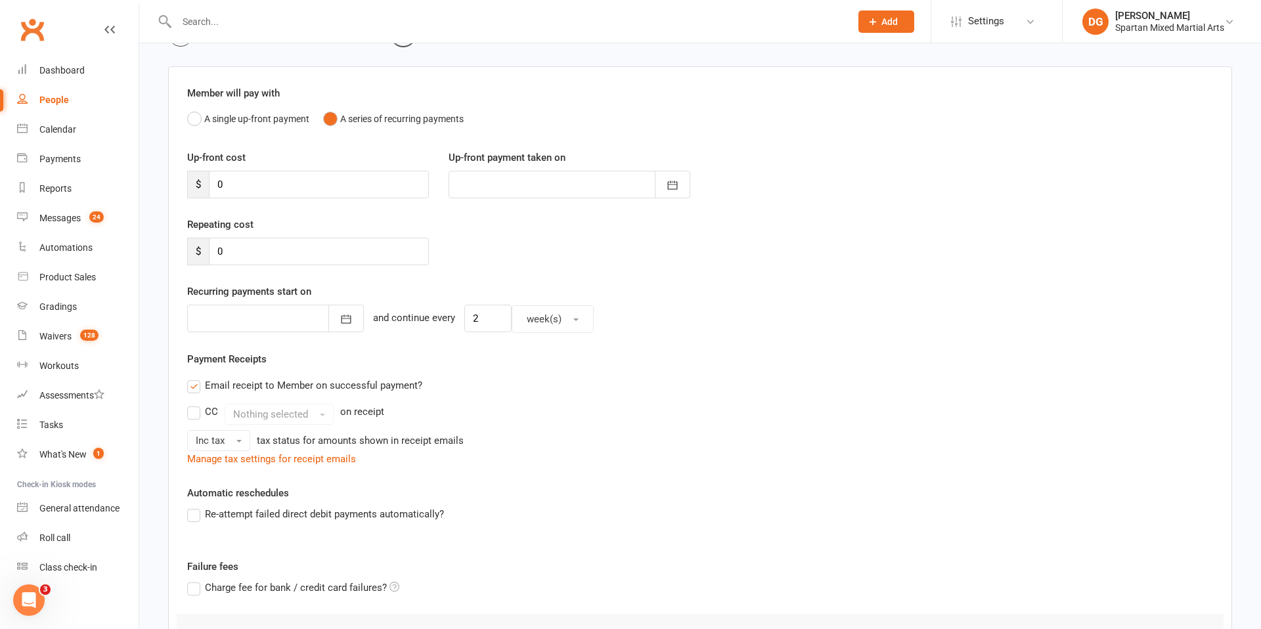
scroll to position [221, 0]
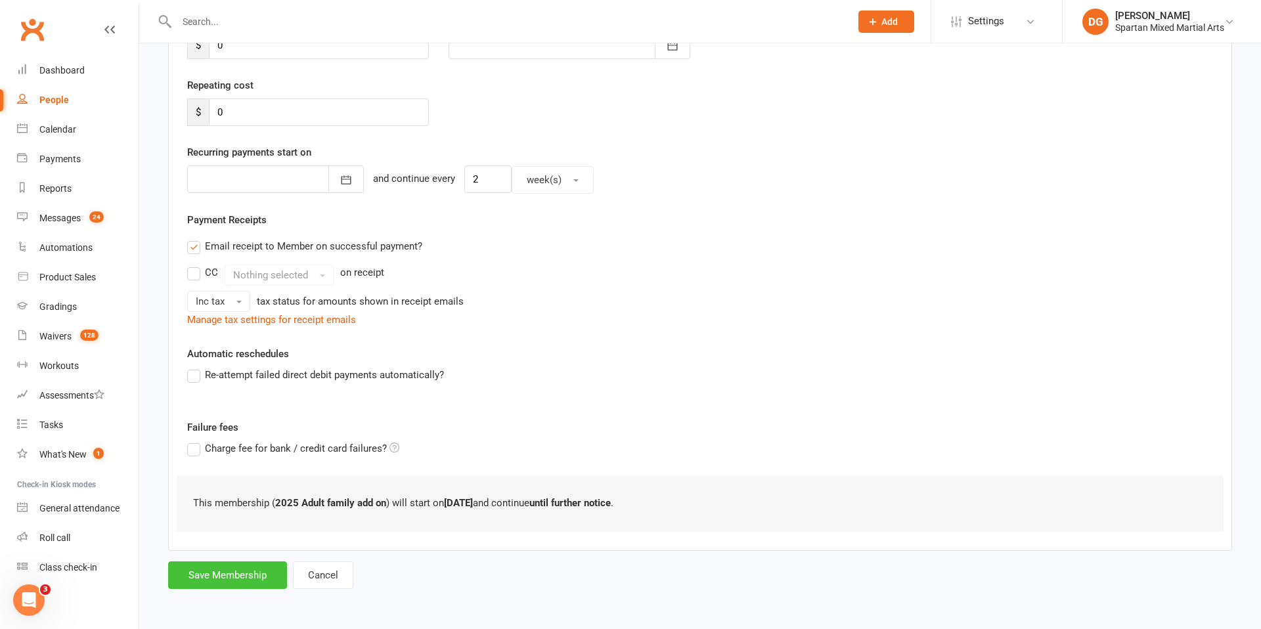
click at [248, 576] on button "Save Membership" at bounding box center [227, 576] width 119 height 28
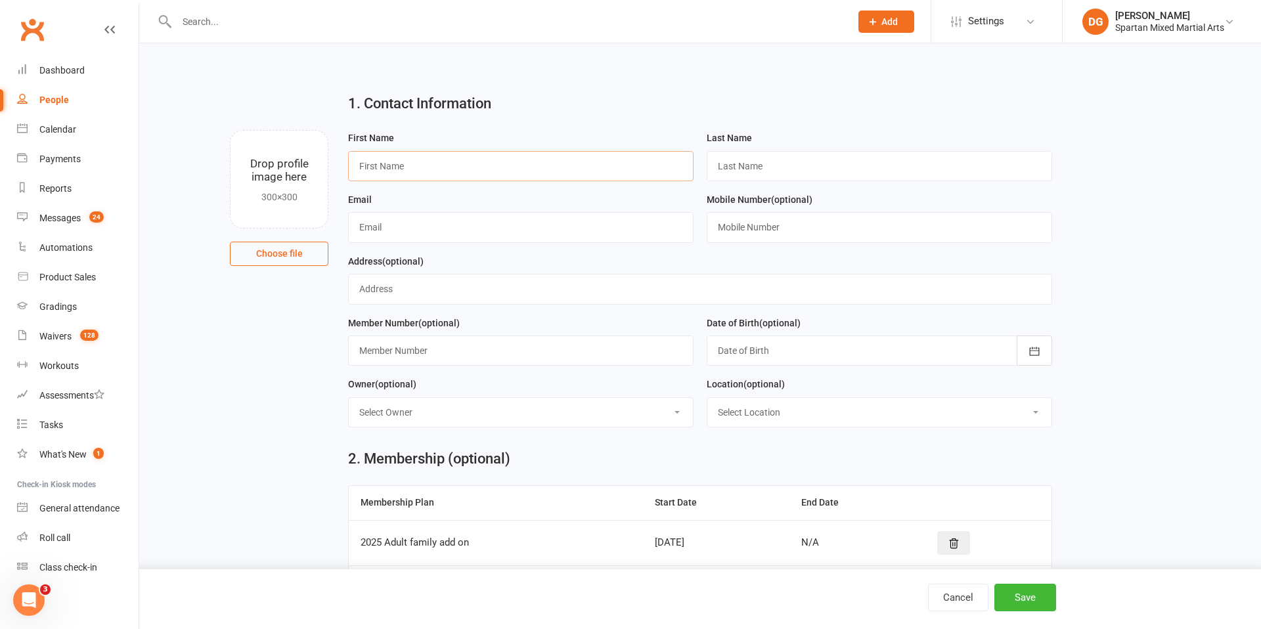
click at [481, 168] on input "text" at bounding box center [521, 166] width 346 height 30
type input "[PERSON_NAME]"
click at [806, 158] on input "text" at bounding box center [880, 166] width 346 height 30
type input "[PERSON_NAME]"
click at [525, 232] on input "text" at bounding box center [521, 227] width 346 height 30
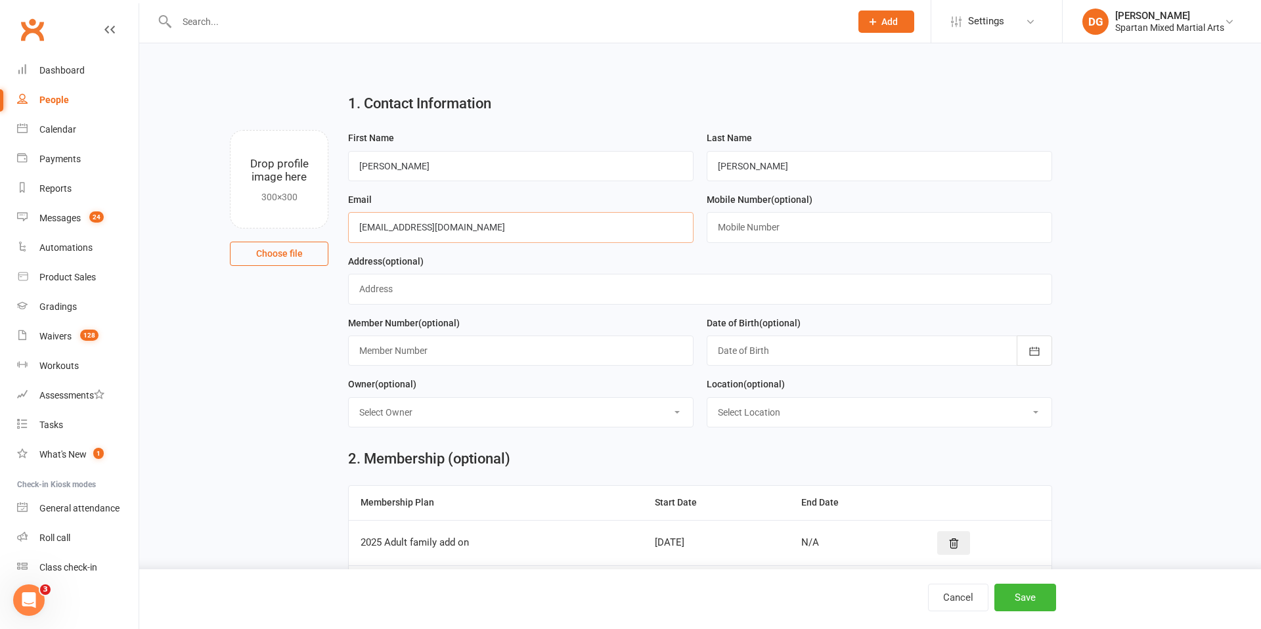
type input "[EMAIL_ADDRESS][DOMAIN_NAME]"
click at [746, 225] on input "text" at bounding box center [880, 227] width 346 height 30
click at [1035, 351] on icon "button" at bounding box center [1034, 351] width 13 height 13
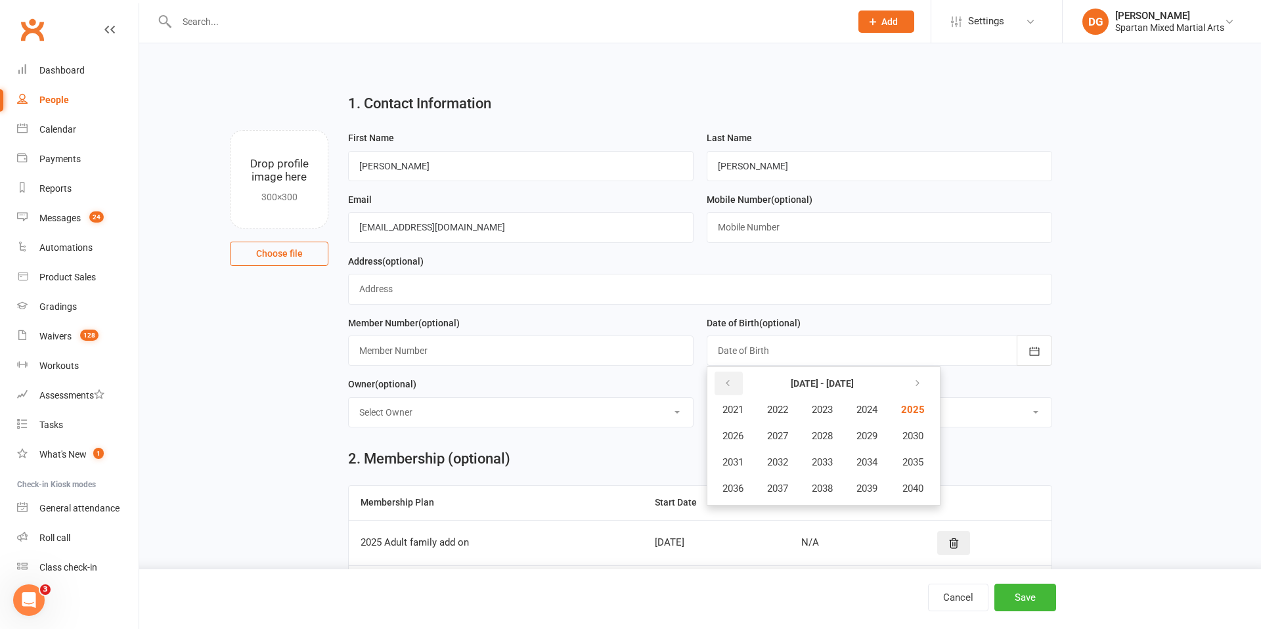
click at [723, 388] on icon "button" at bounding box center [727, 383] width 9 height 11
click at [788, 463] on span "1992" at bounding box center [777, 463] width 21 height 12
click at [814, 441] on button "May" at bounding box center [804, 436] width 68 height 25
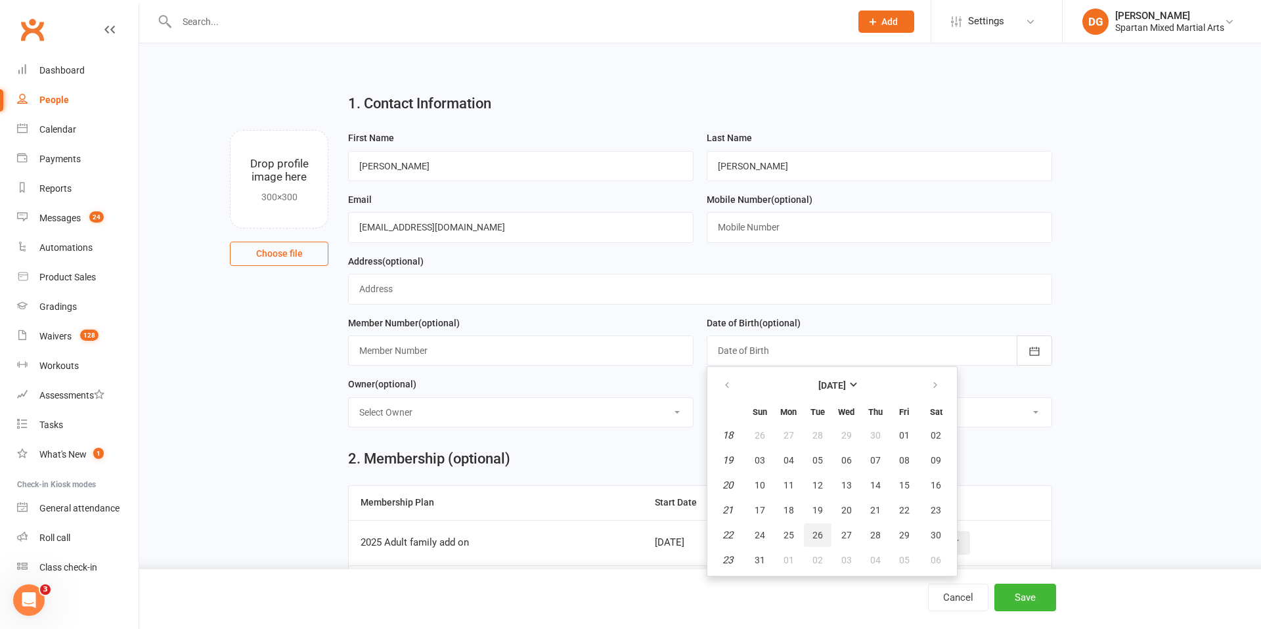
click at [811, 532] on button "26" at bounding box center [818, 536] width 28 height 24
type input "[DATE]"
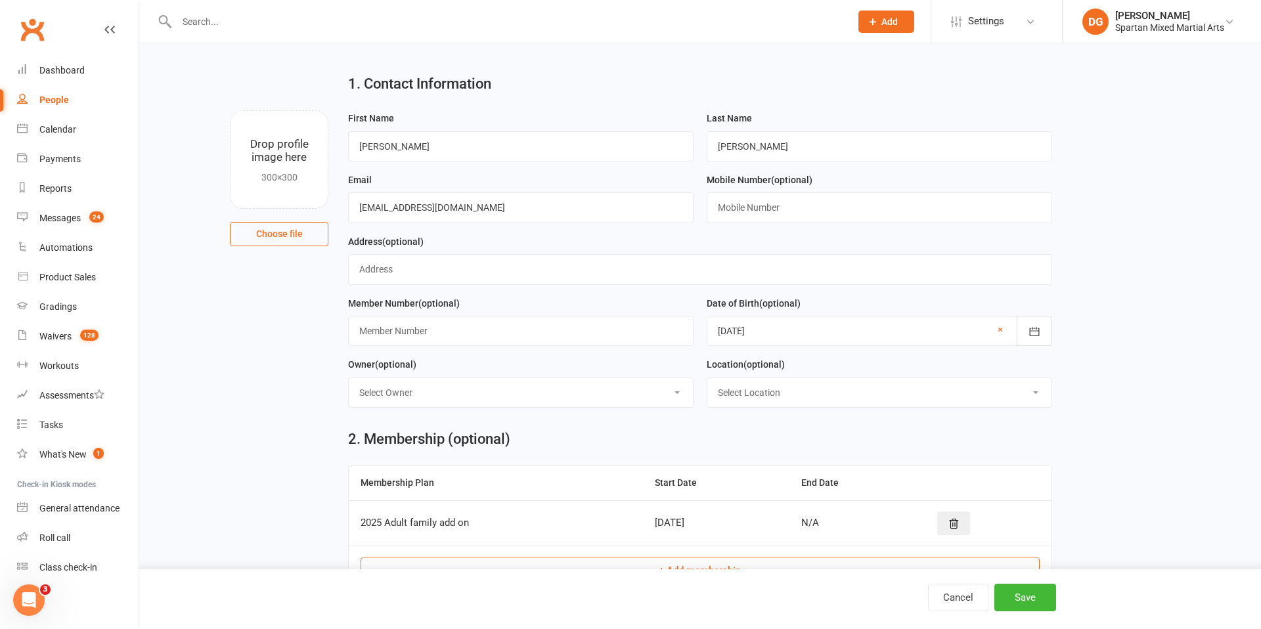
scroll to position [24, 0]
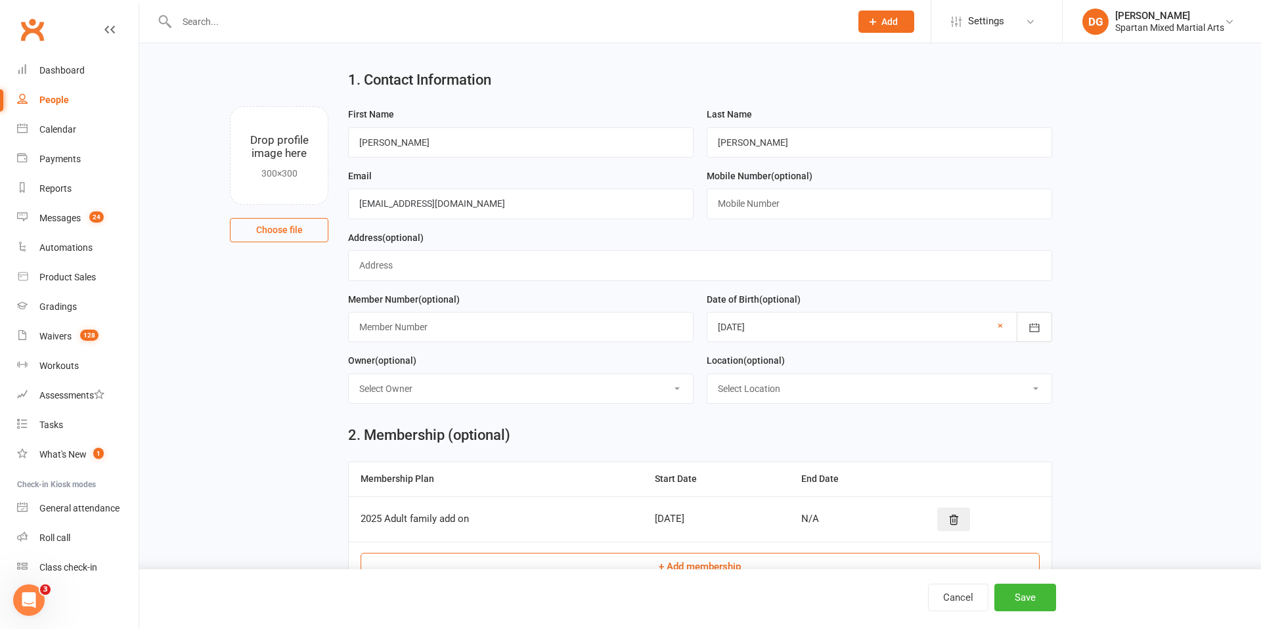
click at [615, 388] on select "Select Owner [PERSON_NAME] [PERSON_NAME] [PERSON_NAME]" at bounding box center [521, 388] width 344 height 29
select select "0"
click at [349, 374] on select "Select Owner [PERSON_NAME] [PERSON_NAME] [PERSON_NAME]" at bounding box center [521, 388] width 344 height 29
click at [845, 391] on select "Select Location [GEOGRAPHIC_DATA] [GEOGRAPHIC_DATA] Warrnambool Strength & Cond…" at bounding box center [879, 388] width 344 height 29
select select "1"
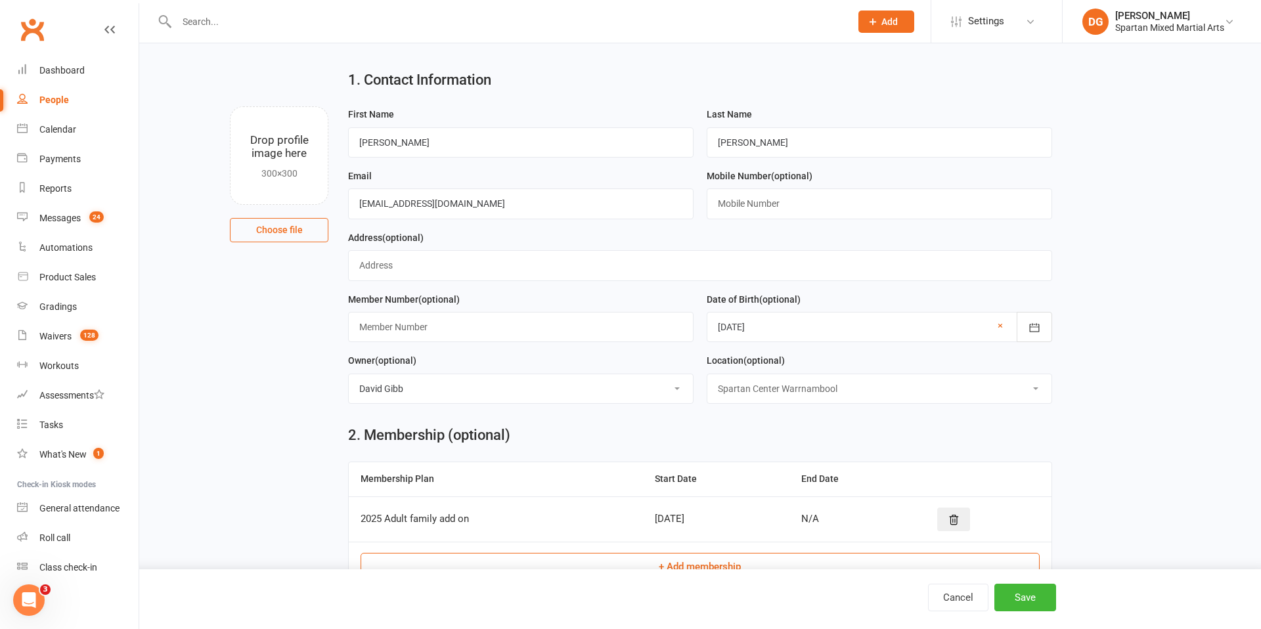
click at [707, 374] on select "Select Location [GEOGRAPHIC_DATA] [GEOGRAPHIC_DATA] Warrnambool Strength & Cond…" at bounding box center [879, 388] width 344 height 29
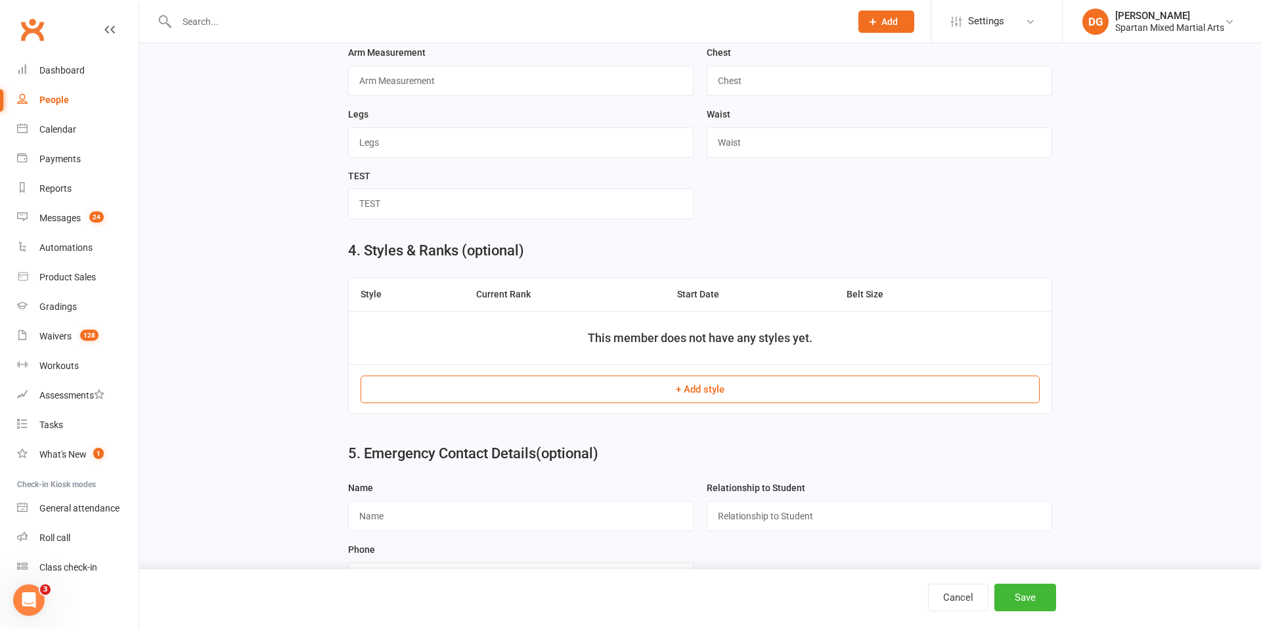
scroll to position [868, 0]
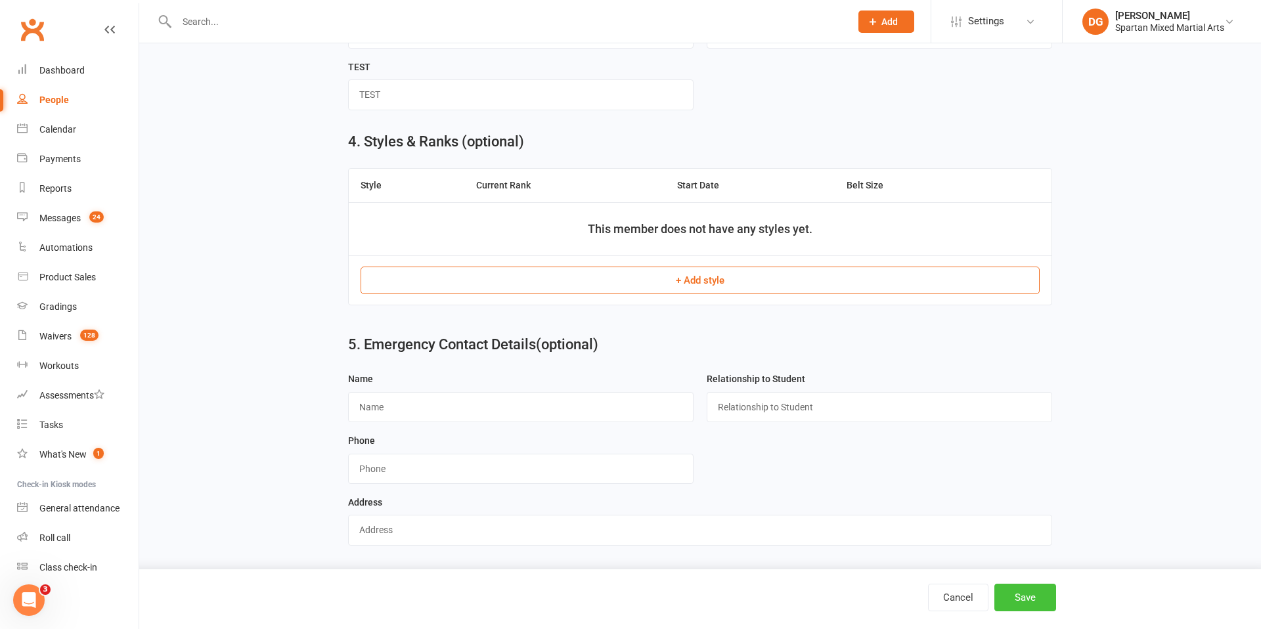
click at [1016, 600] on button "Save" at bounding box center [1025, 598] width 62 height 28
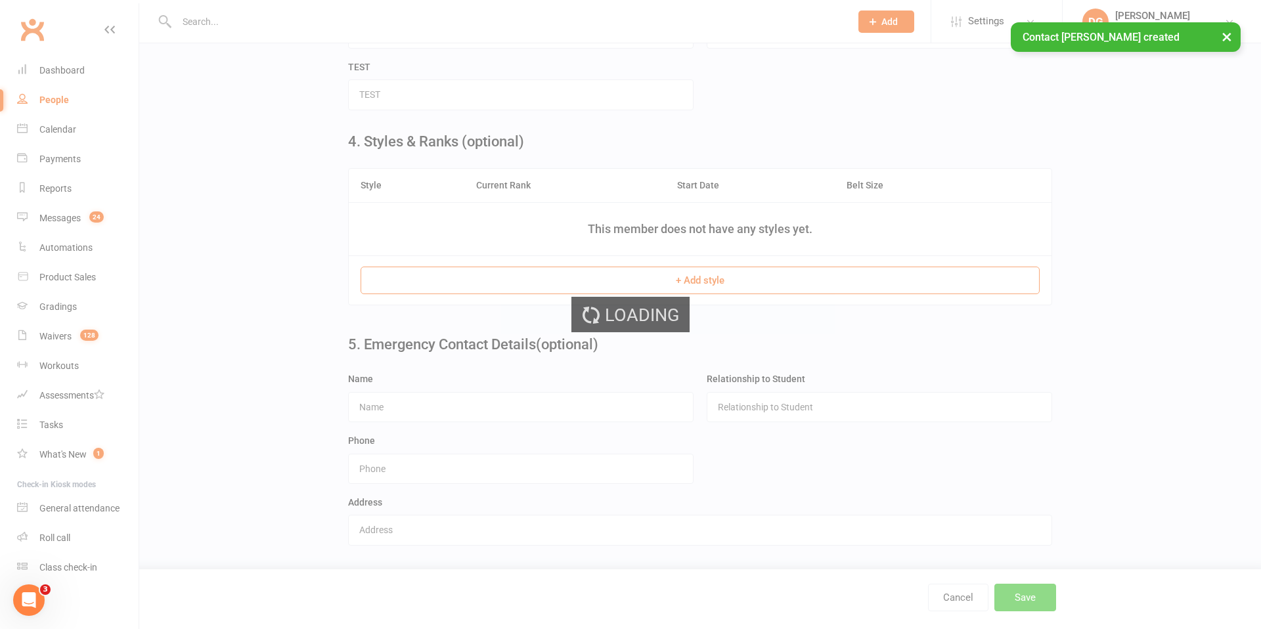
scroll to position [0, 0]
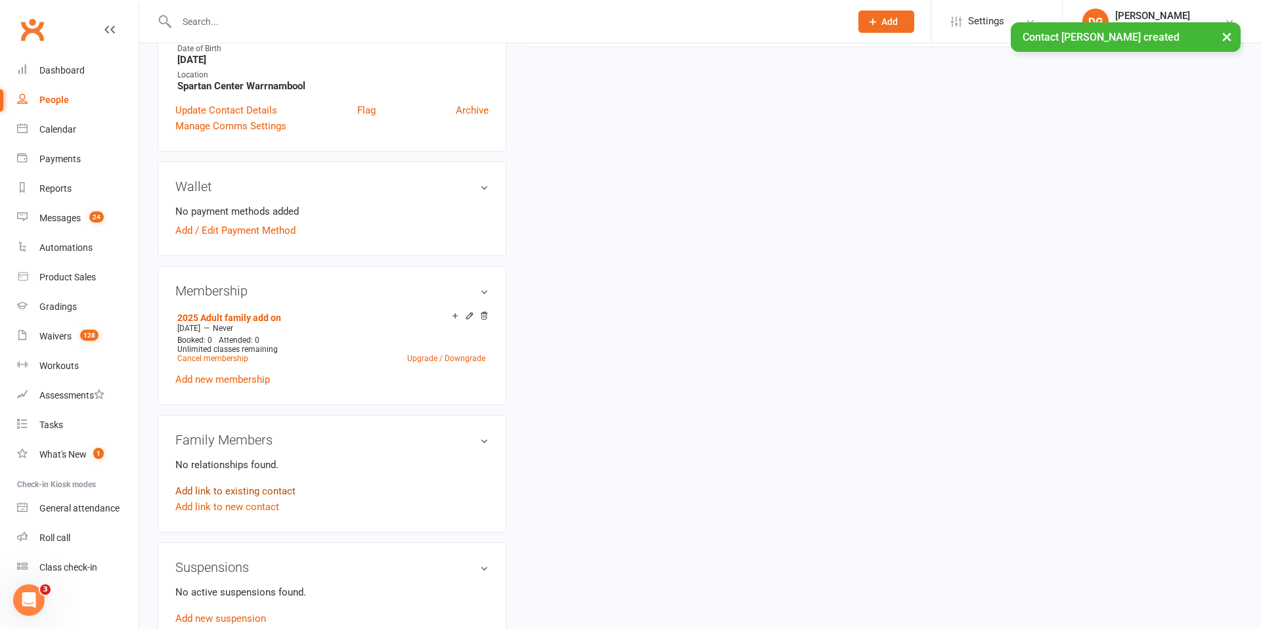
click at [462, 489] on div "Add link to existing contact" at bounding box center [331, 491] width 313 height 16
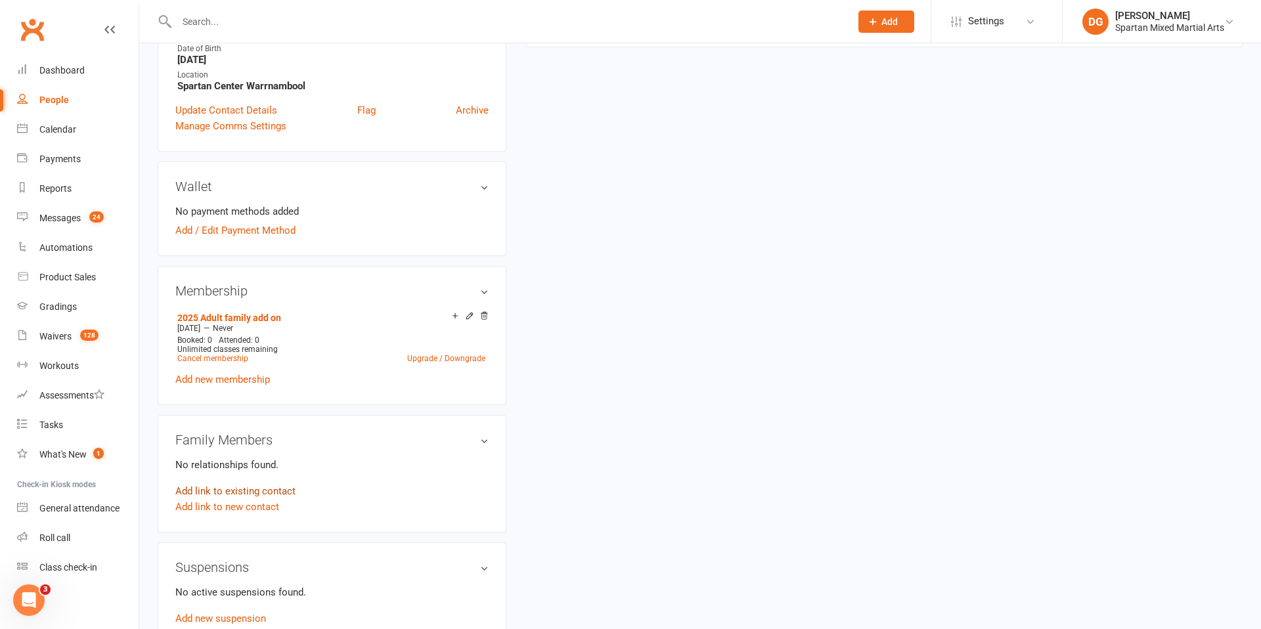
scroll to position [317, 0]
click at [248, 492] on link "Add link to existing contact" at bounding box center [235, 493] width 120 height 16
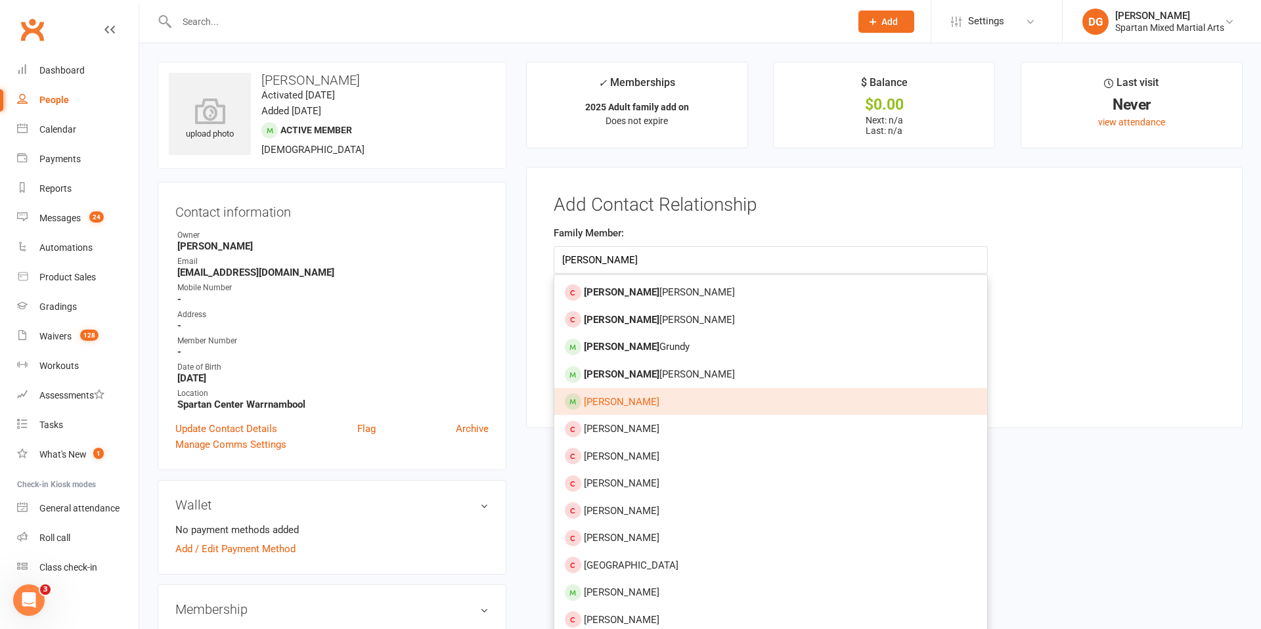
type input "[PERSON_NAME]"
click at [615, 408] on link "[PERSON_NAME]" at bounding box center [771, 402] width 434 height 28
type input "[PERSON_NAME]"
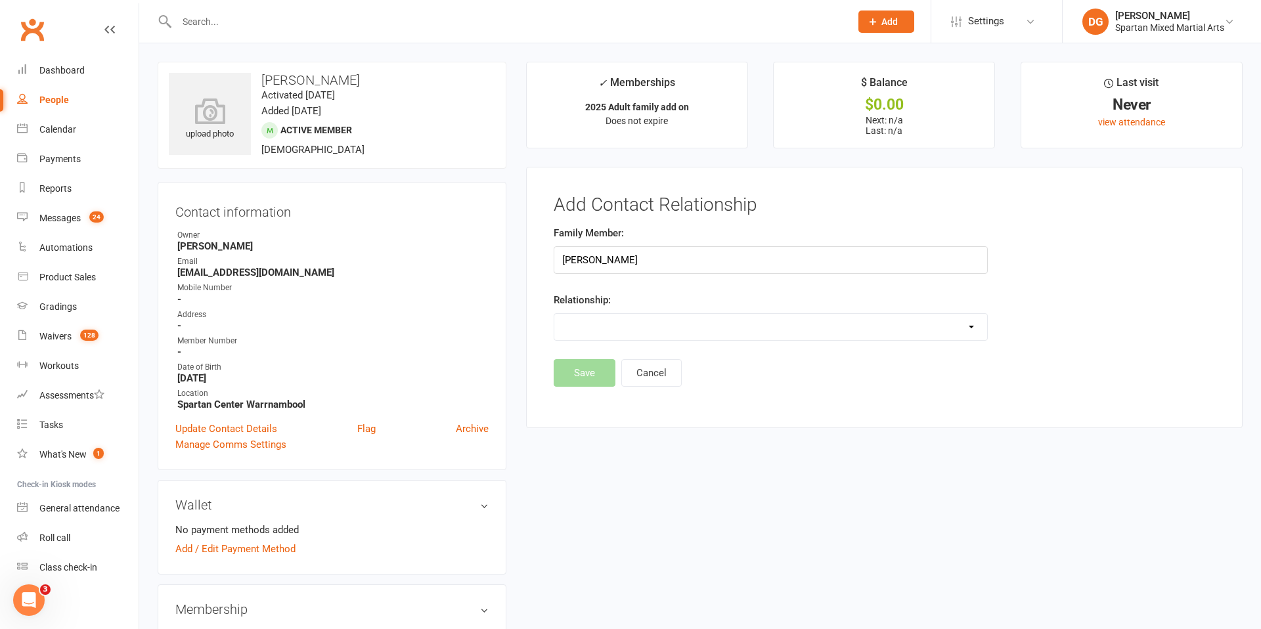
click at [702, 324] on select "Parent / Guardian Child Sibling (parent not in system) Spouse / Partner Cousin …" at bounding box center [771, 327] width 434 height 26
select select "3"
click at [554, 314] on select "Parent / Guardian Child Sibling (parent not in system) Spouse / Partner Cousin …" at bounding box center [771, 327] width 434 height 26
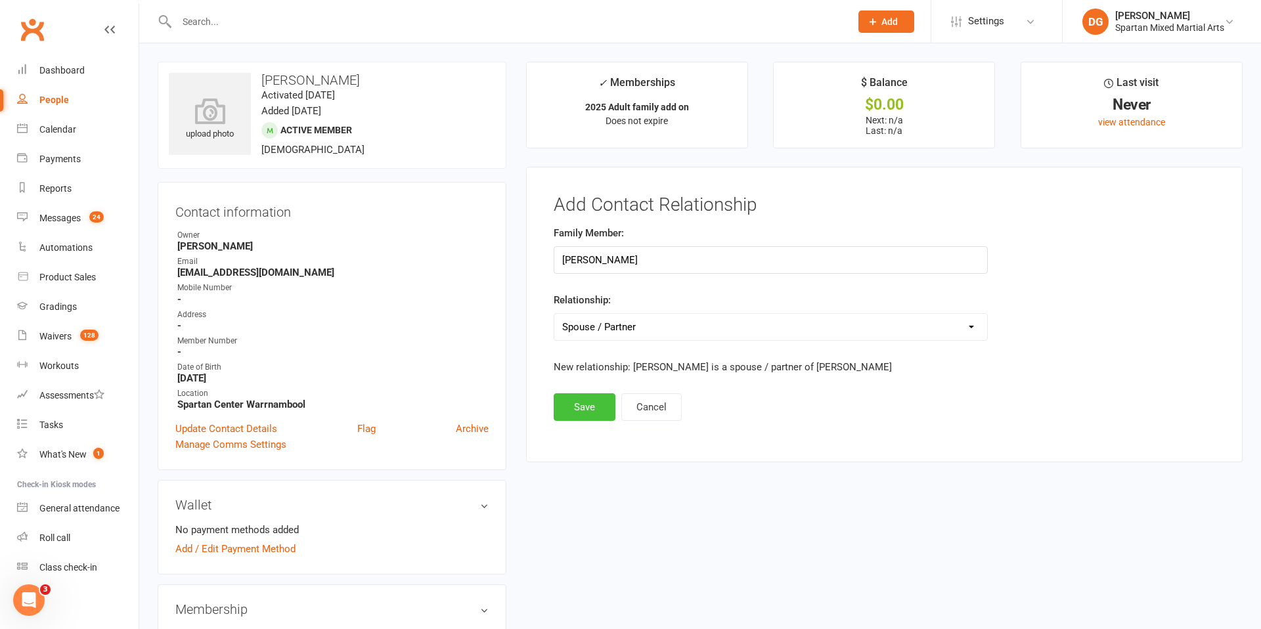
click at [573, 411] on button "Save" at bounding box center [585, 407] width 62 height 28
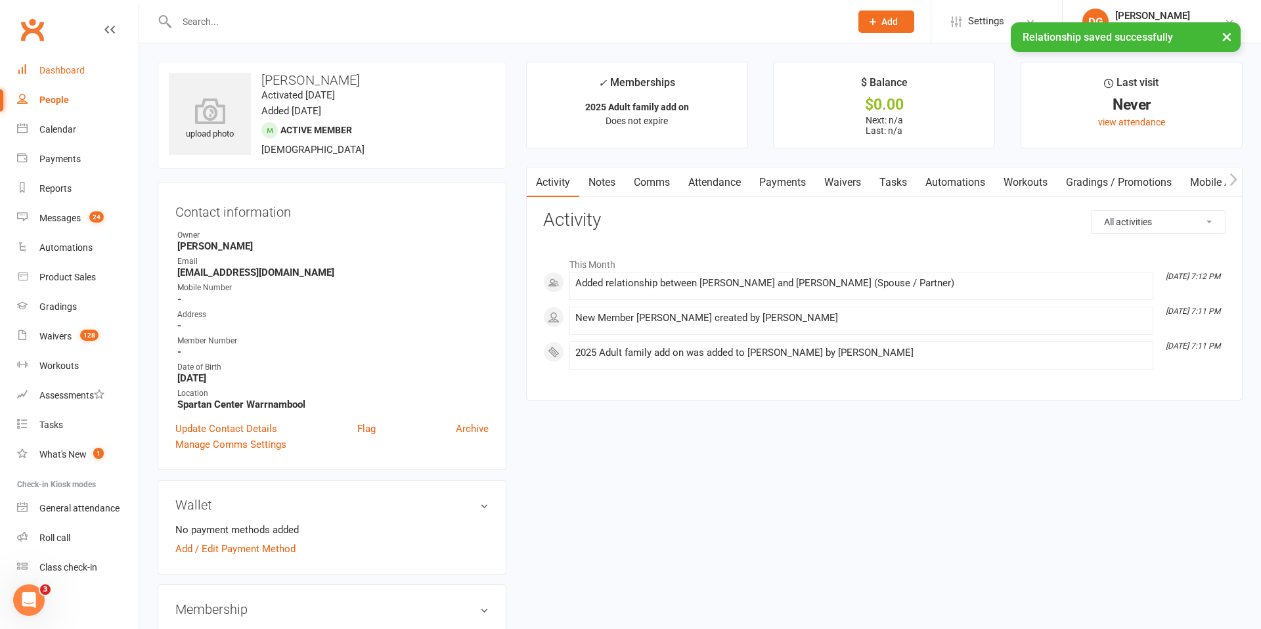
click at [47, 70] on div "Dashboard" at bounding box center [61, 70] width 45 height 11
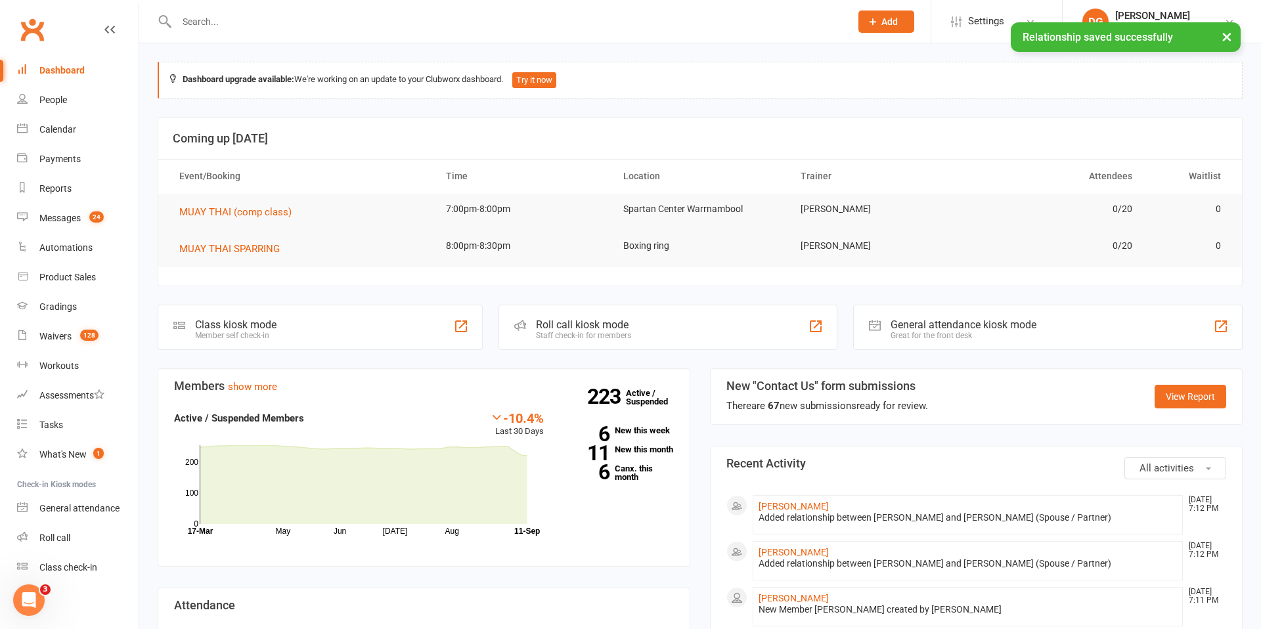
click at [878, 22] on div "× Relationship saved successfully" at bounding box center [622, 22] width 1244 height 0
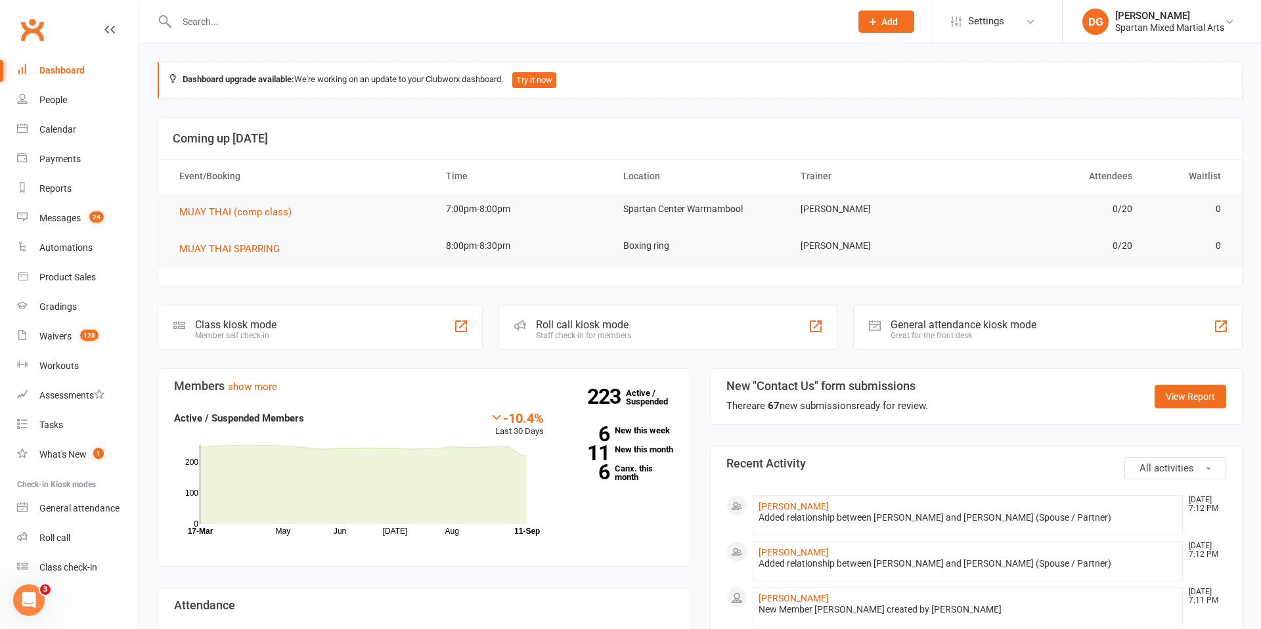
click at [887, 24] on span "Add" at bounding box center [889, 21] width 16 height 11
click at [879, 98] on link "Member" at bounding box center [872, 89] width 117 height 30
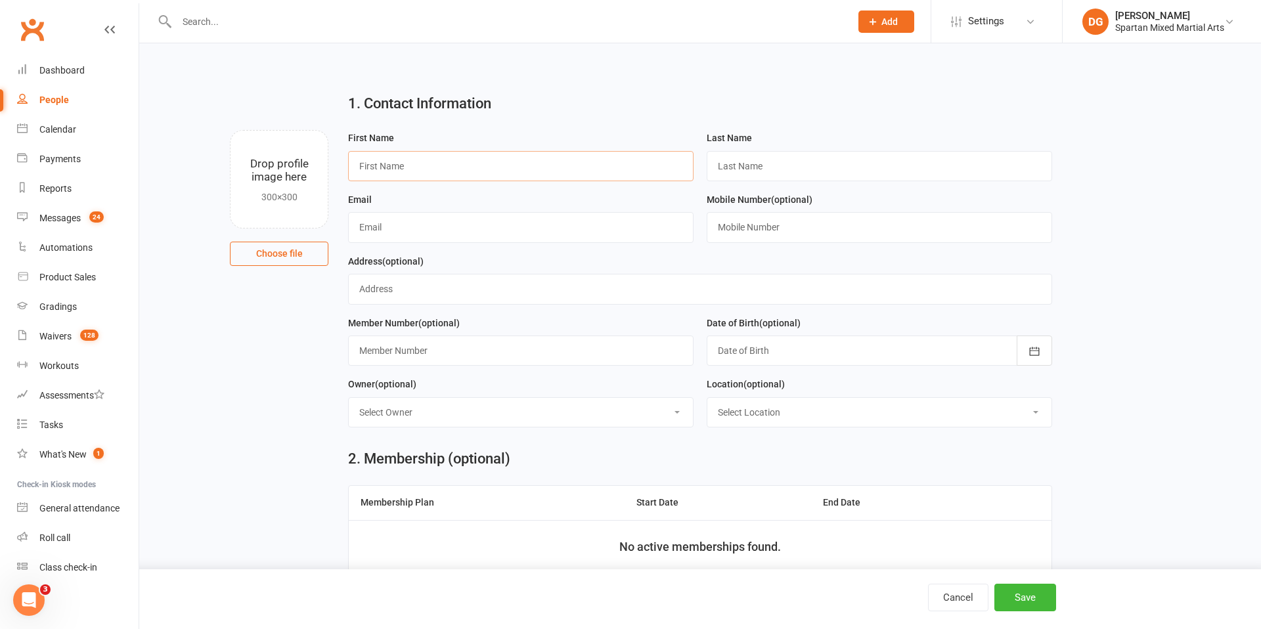
click at [548, 170] on input "text" at bounding box center [521, 166] width 346 height 30
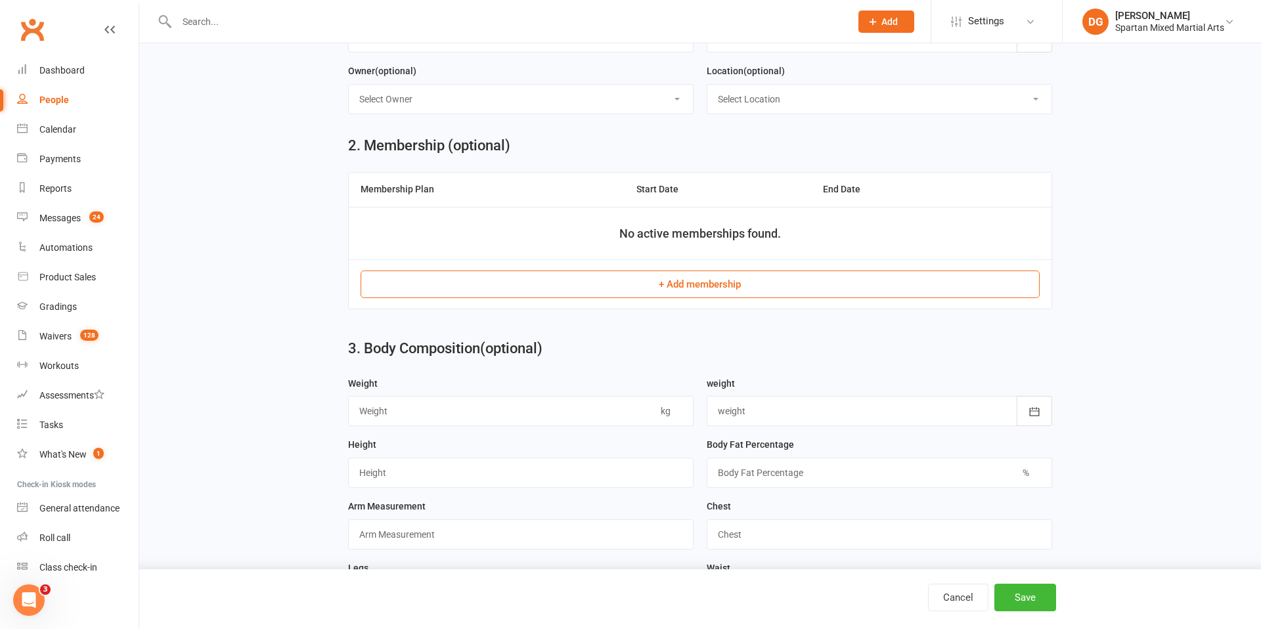
scroll to position [315, 0]
click at [717, 288] on button "+ Add membership" at bounding box center [700, 283] width 679 height 28
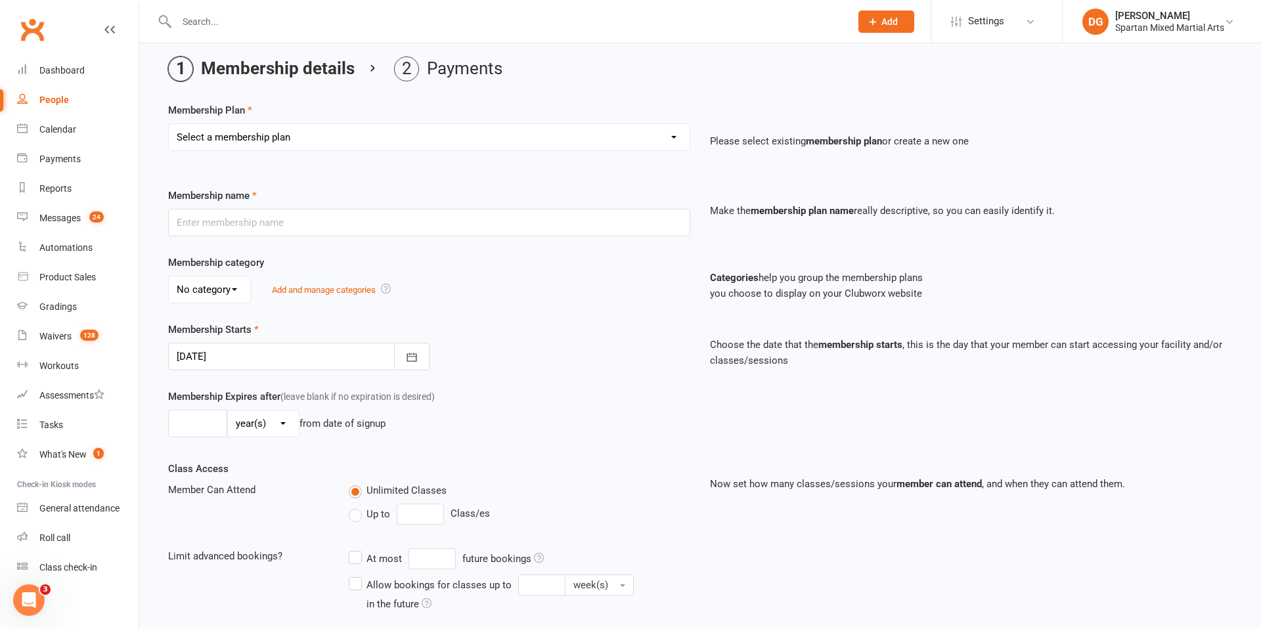
scroll to position [47, 0]
click at [519, 139] on select "Select a membership plan Create new Membership Plan life member Adult membershi…" at bounding box center [429, 136] width 521 height 26
select select "29"
click at [169, 123] on select "Select a membership plan Create new Membership Plan life member Adult membershi…" at bounding box center [429, 136] width 521 height 26
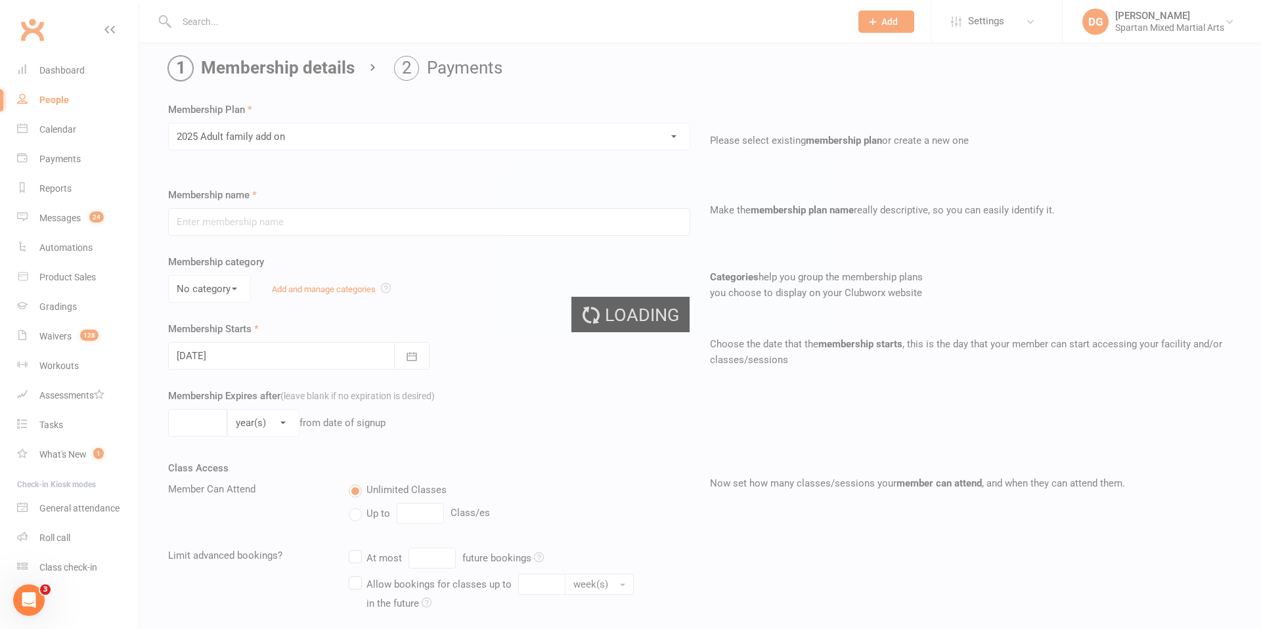
scroll to position [53, 0]
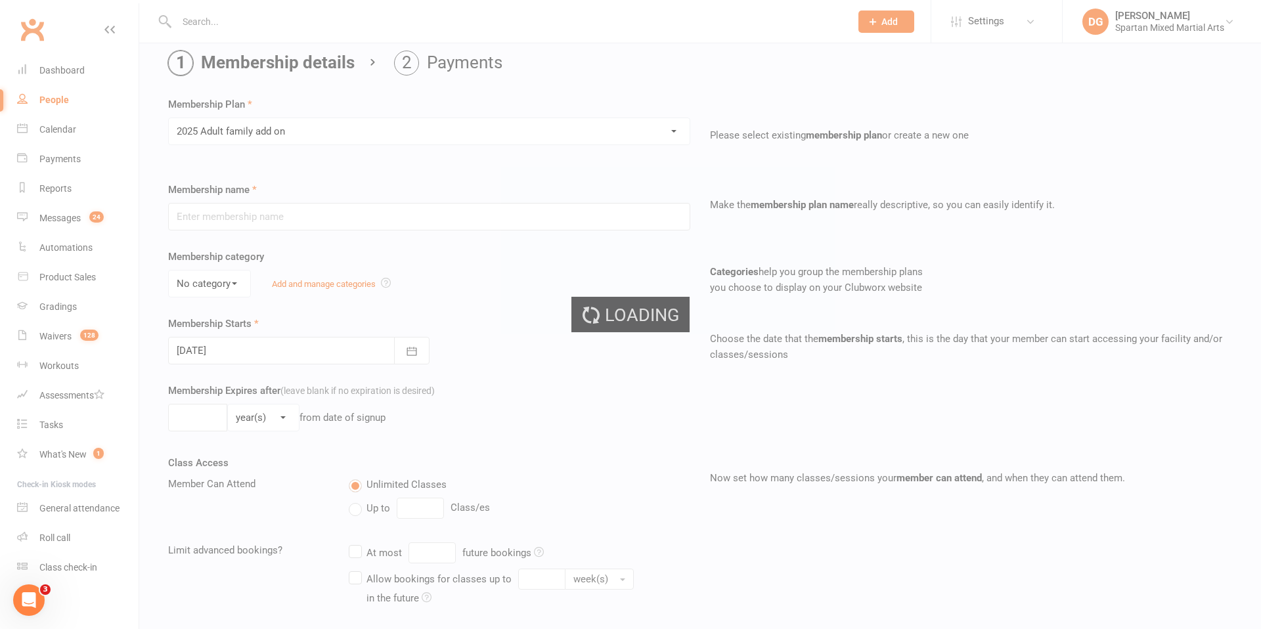
type input "2025 Adult family add on"
select select "0"
type input "0"
select select "2"
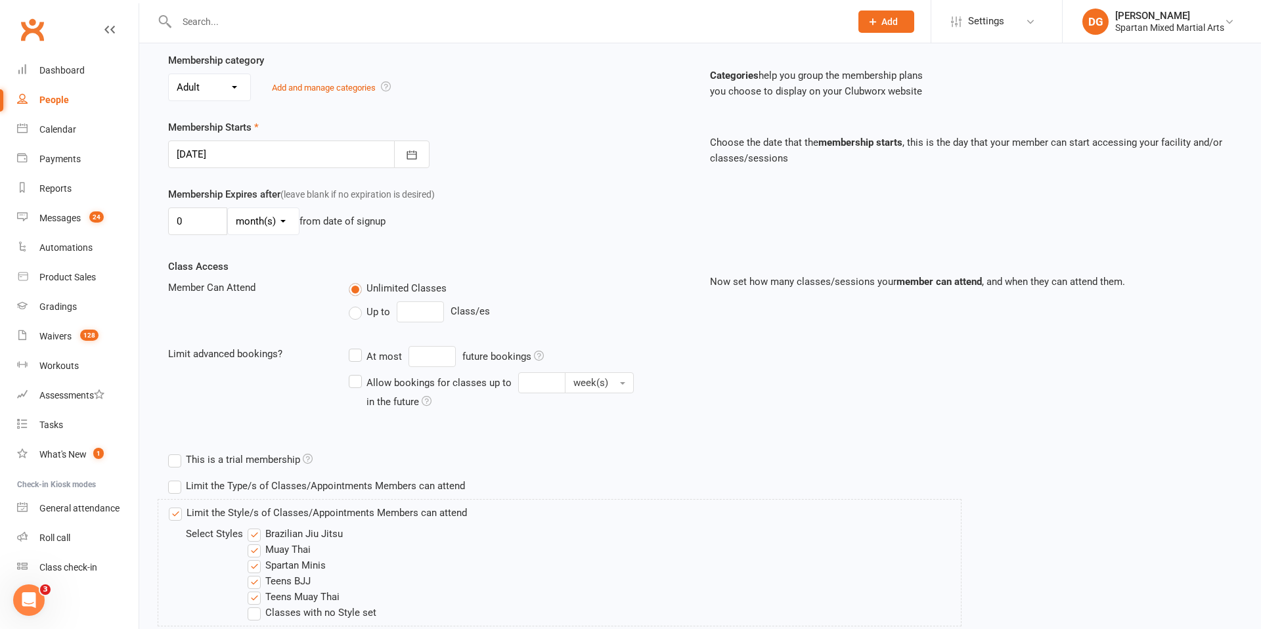
scroll to position [343, 0]
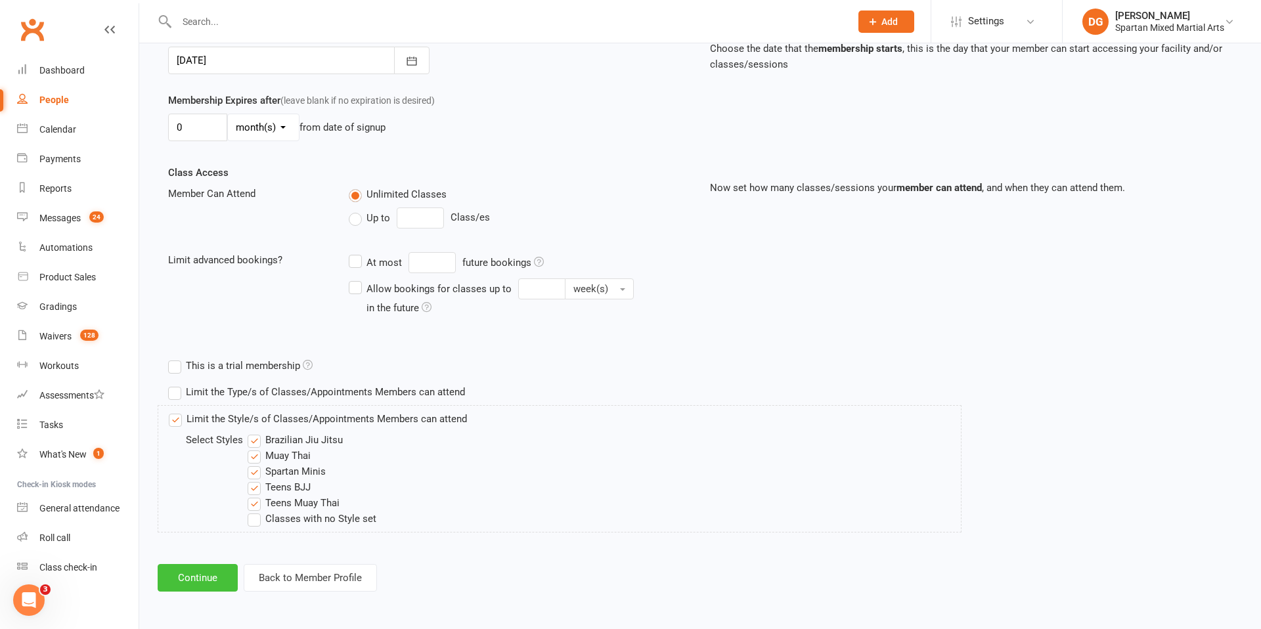
click at [179, 585] on button "Continue" at bounding box center [198, 578] width 80 height 28
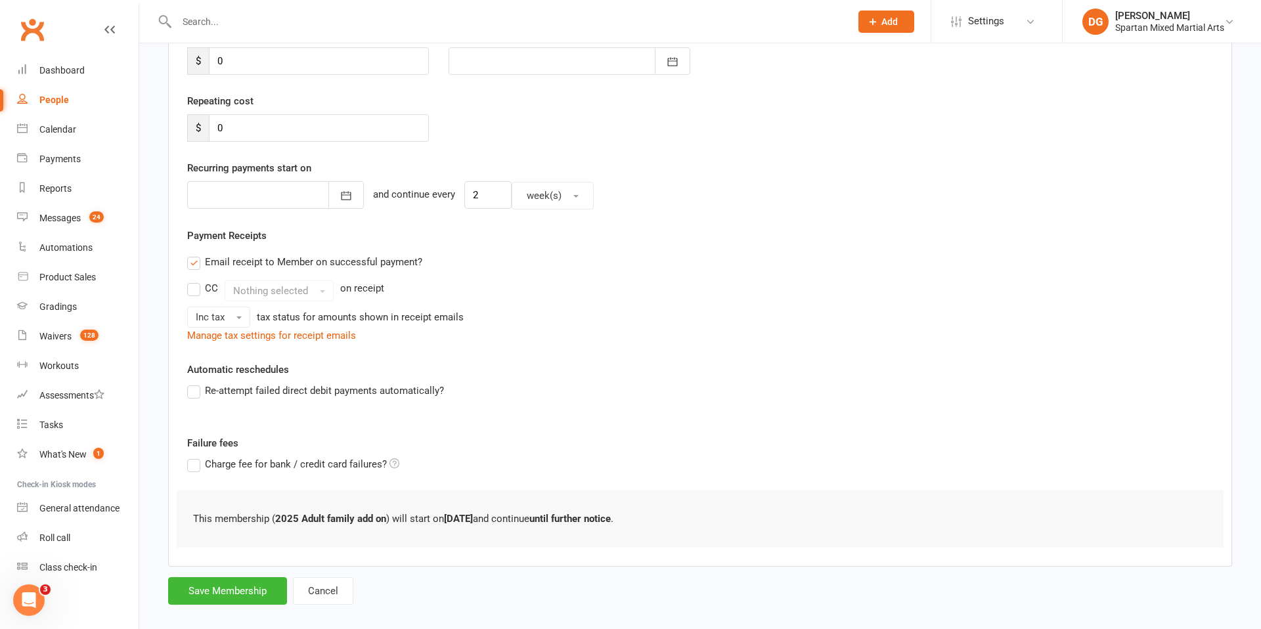
scroll to position [221, 0]
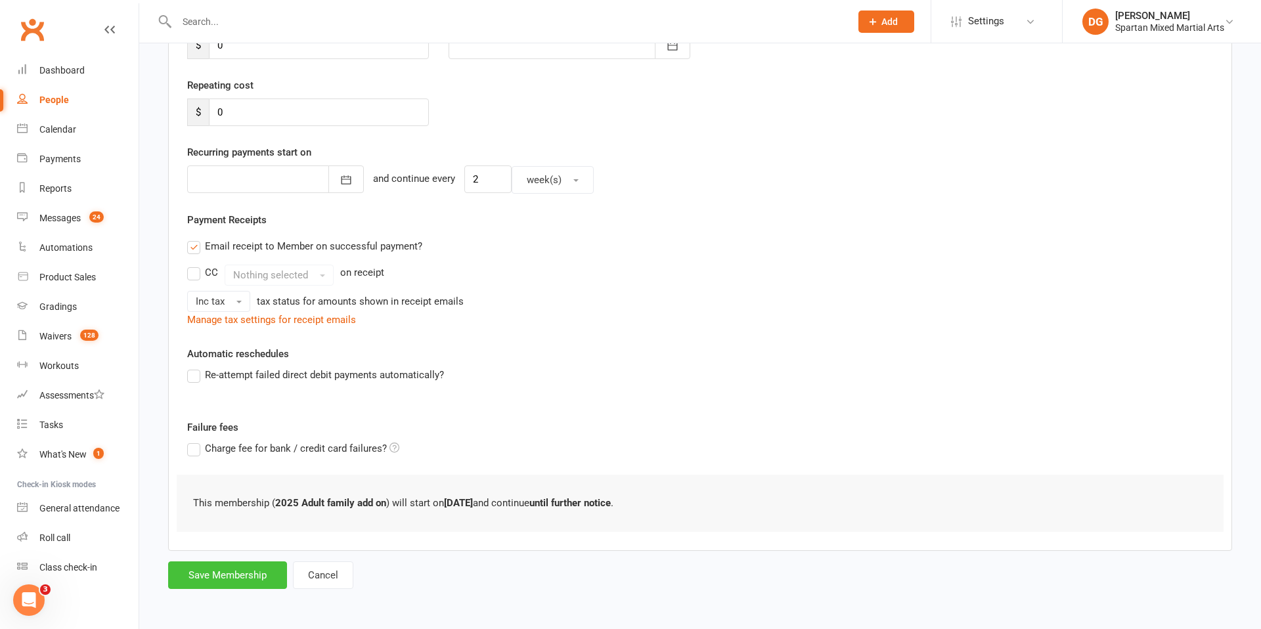
click at [234, 579] on button "Save Membership" at bounding box center [227, 576] width 119 height 28
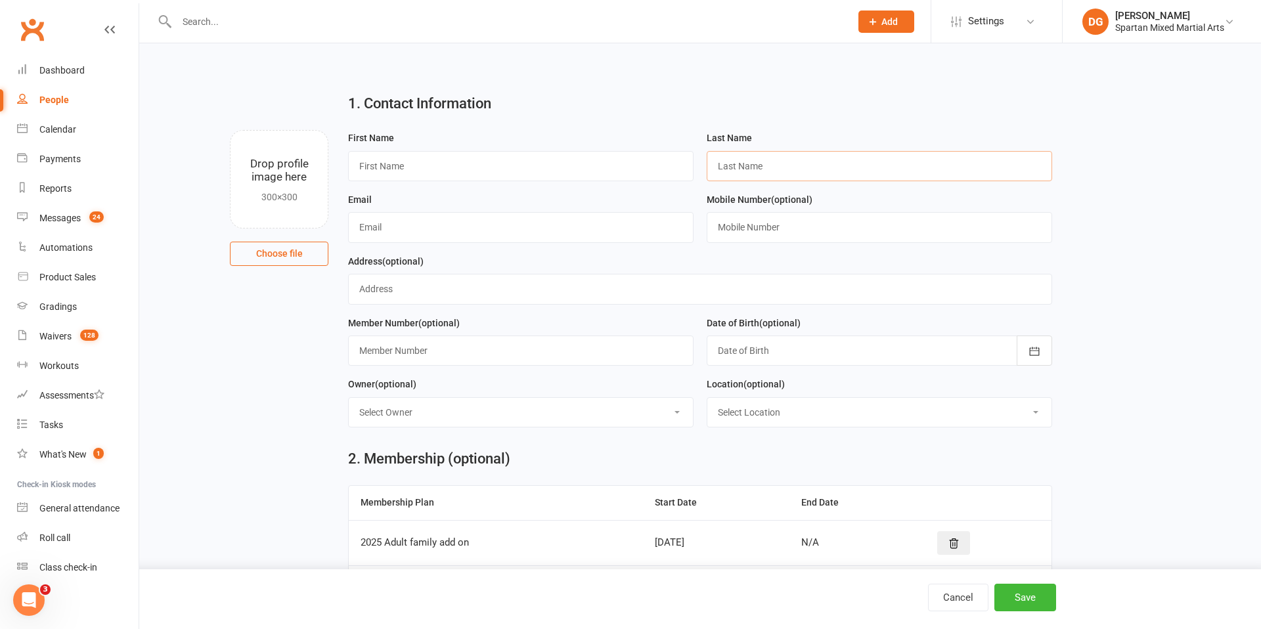
scroll to position [1, 0]
click at [740, 160] on input "text" at bounding box center [880, 165] width 346 height 30
type input "[PERSON_NAME]"
click at [562, 167] on input "text" at bounding box center [521, 166] width 346 height 30
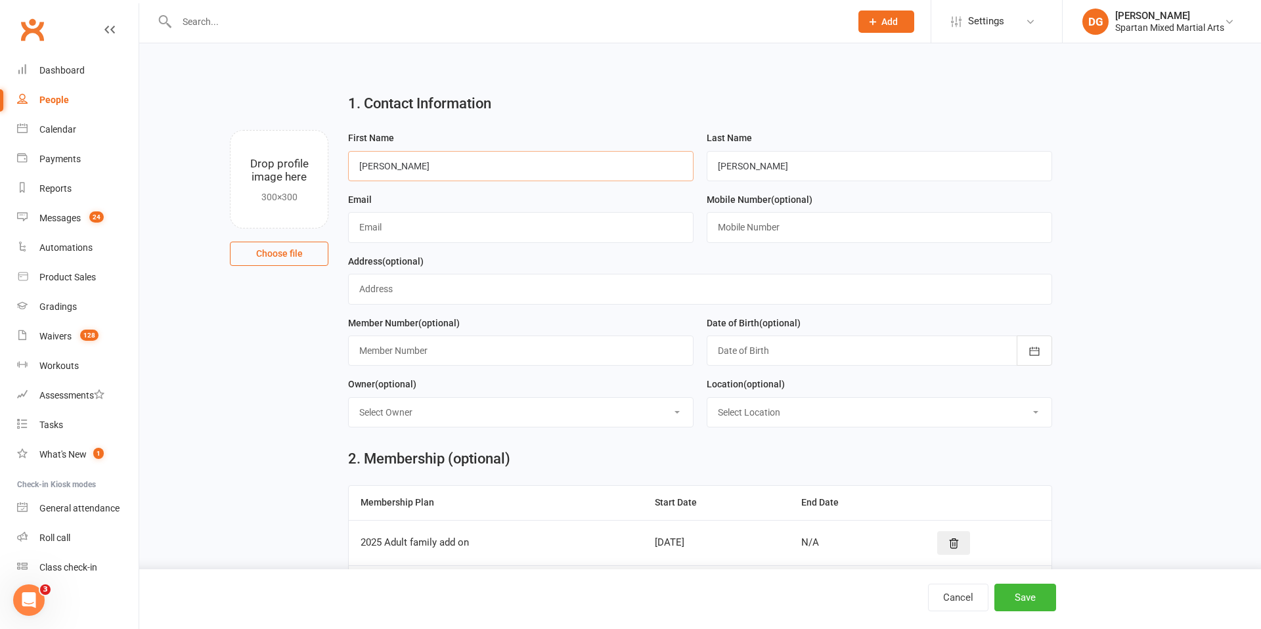
type input "[PERSON_NAME]"
click at [495, 231] on input "text" at bounding box center [521, 227] width 346 height 30
type input "[EMAIL_ADDRESS][DOMAIN_NAME]"
click at [757, 230] on input "text" at bounding box center [880, 227] width 346 height 30
type input "0400096689"
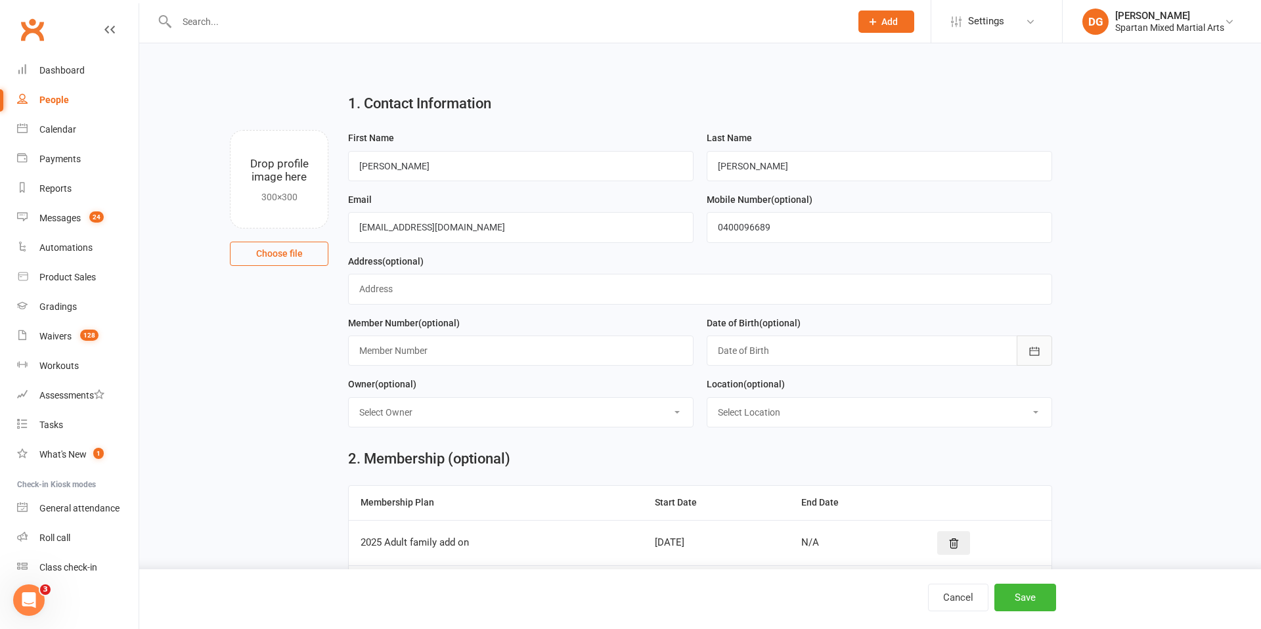
click at [1037, 355] on icon "button" at bounding box center [1034, 351] width 13 height 13
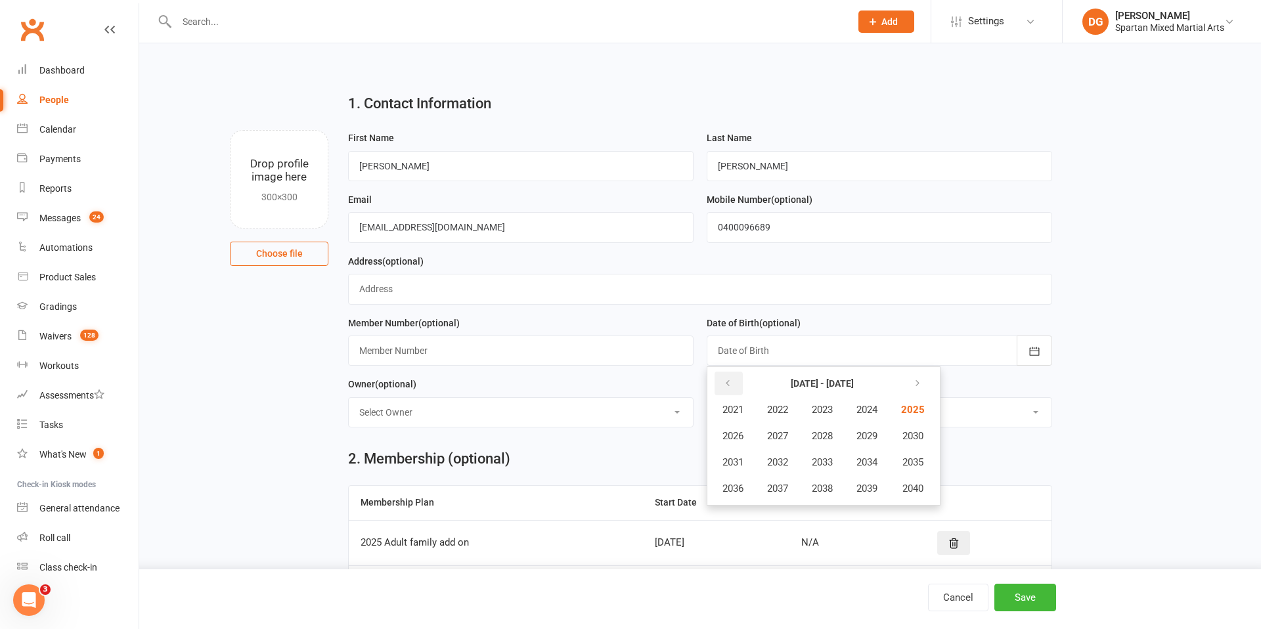
click at [731, 384] on icon "button" at bounding box center [727, 383] width 9 height 11
click at [920, 487] on span "2020" at bounding box center [911, 489] width 21 height 12
click at [741, 470] on button "July" at bounding box center [739, 462] width 57 height 25
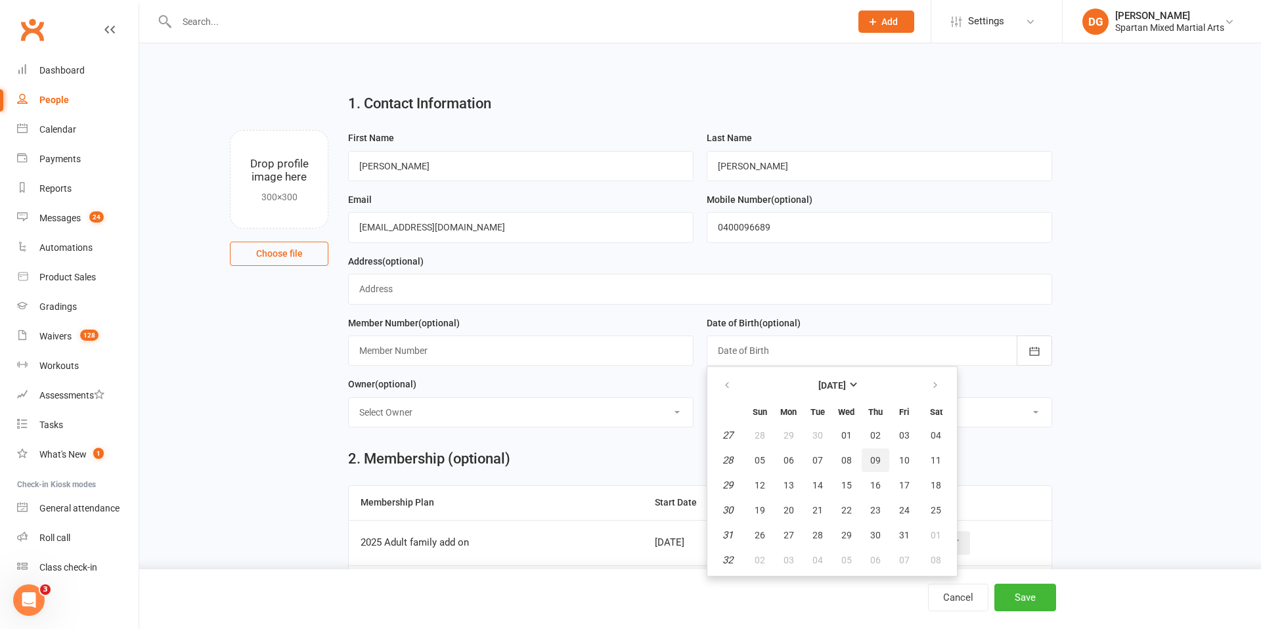
click at [872, 458] on span "09" at bounding box center [875, 460] width 11 height 11
type input "[DATE]"
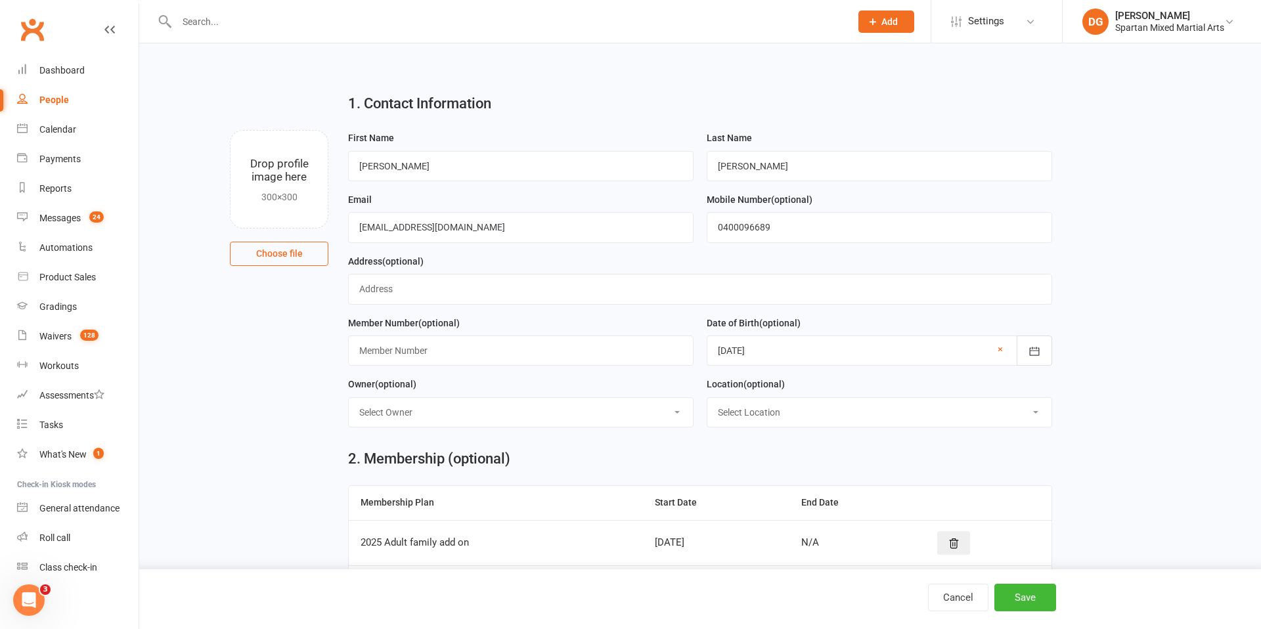
click at [588, 410] on select "Select Owner [PERSON_NAME] [PERSON_NAME] [PERSON_NAME]" at bounding box center [521, 412] width 344 height 29
select select "0"
click at [349, 398] on select "Select Owner [PERSON_NAME] [PERSON_NAME] [PERSON_NAME]" at bounding box center [521, 412] width 344 height 29
click at [843, 413] on select "Select Location [GEOGRAPHIC_DATA] [GEOGRAPHIC_DATA] Warrnambool Strength & Cond…" at bounding box center [879, 412] width 344 height 29
select select "1"
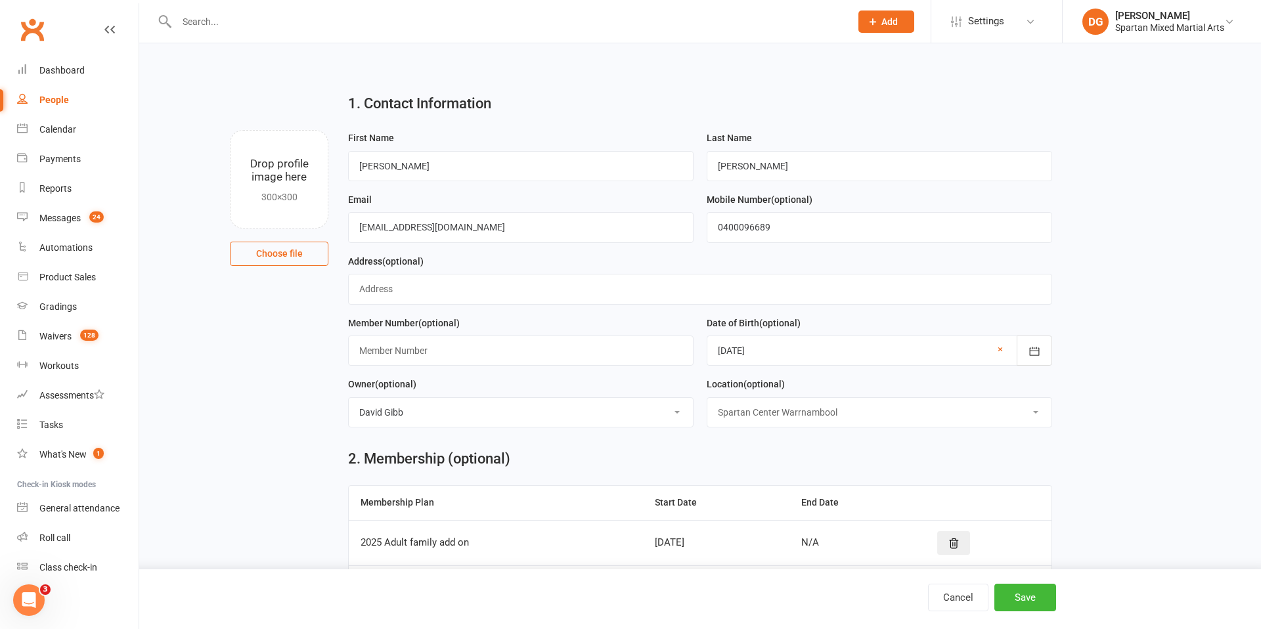
click at [707, 398] on select "Select Location [GEOGRAPHIC_DATA] [GEOGRAPHIC_DATA] Warrnambool Strength & Cond…" at bounding box center [879, 412] width 344 height 29
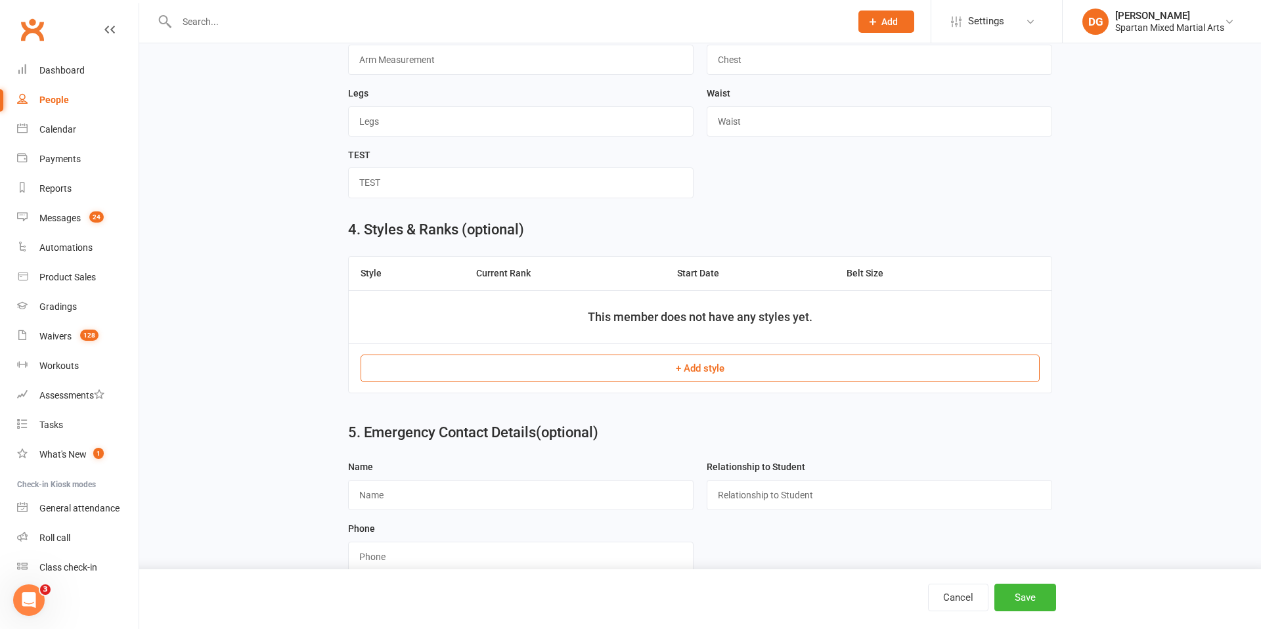
scroll to position [868, 0]
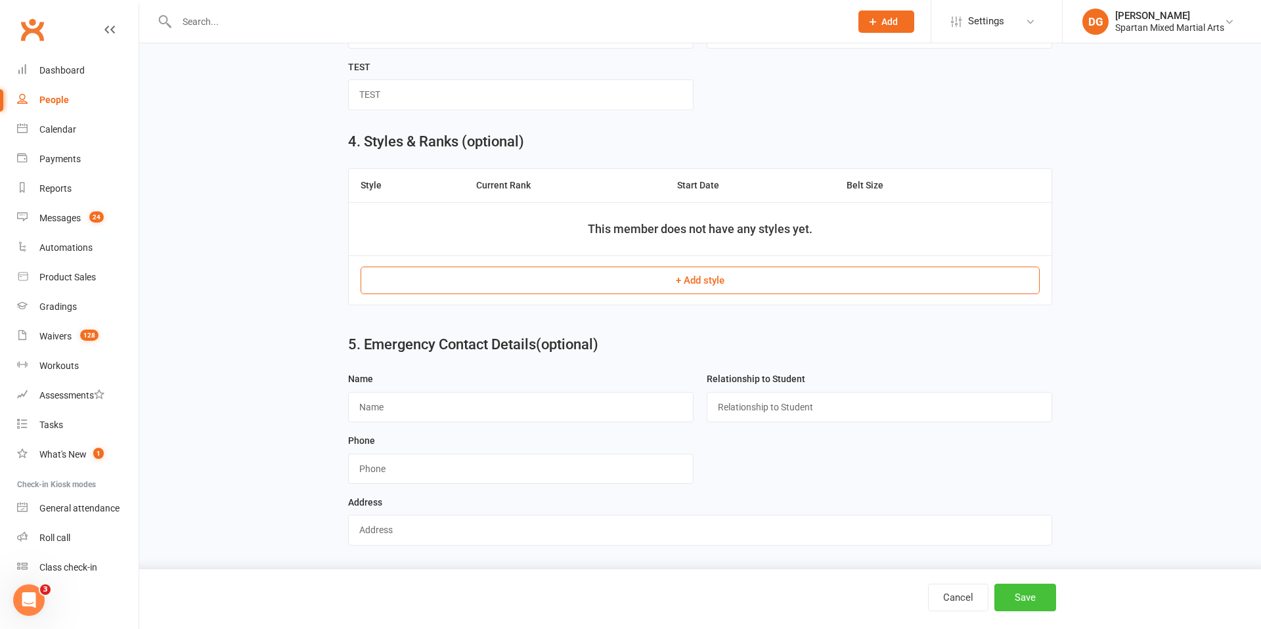
click at [1033, 607] on button "Save" at bounding box center [1025, 598] width 62 height 28
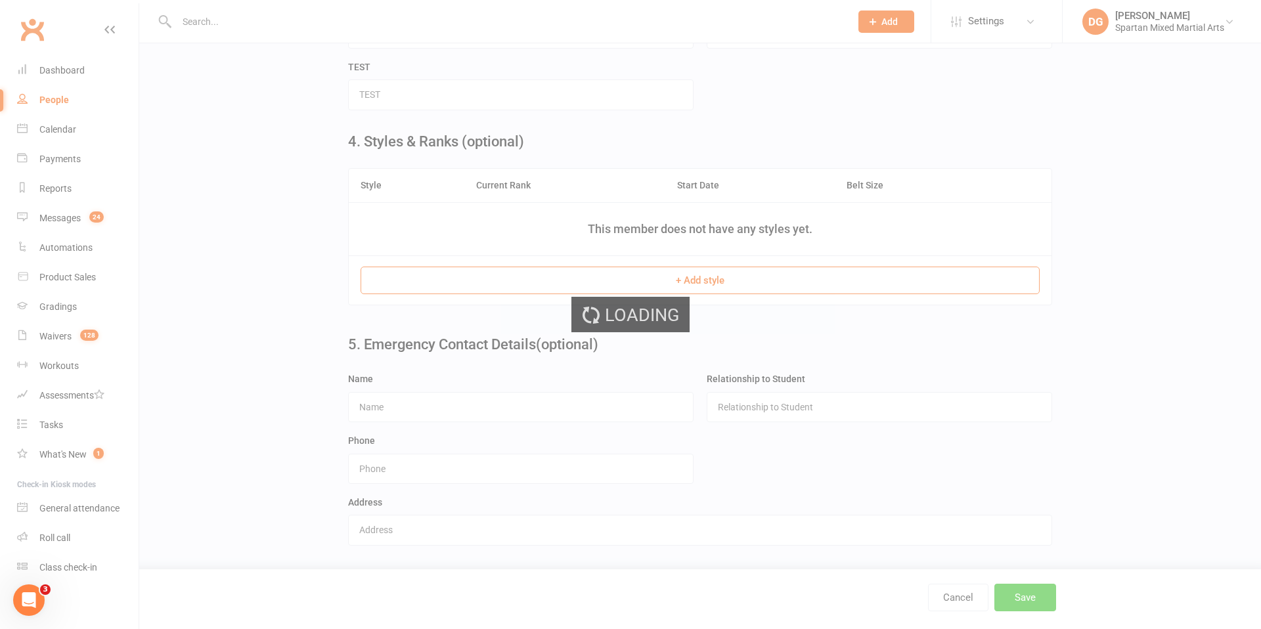
scroll to position [0, 0]
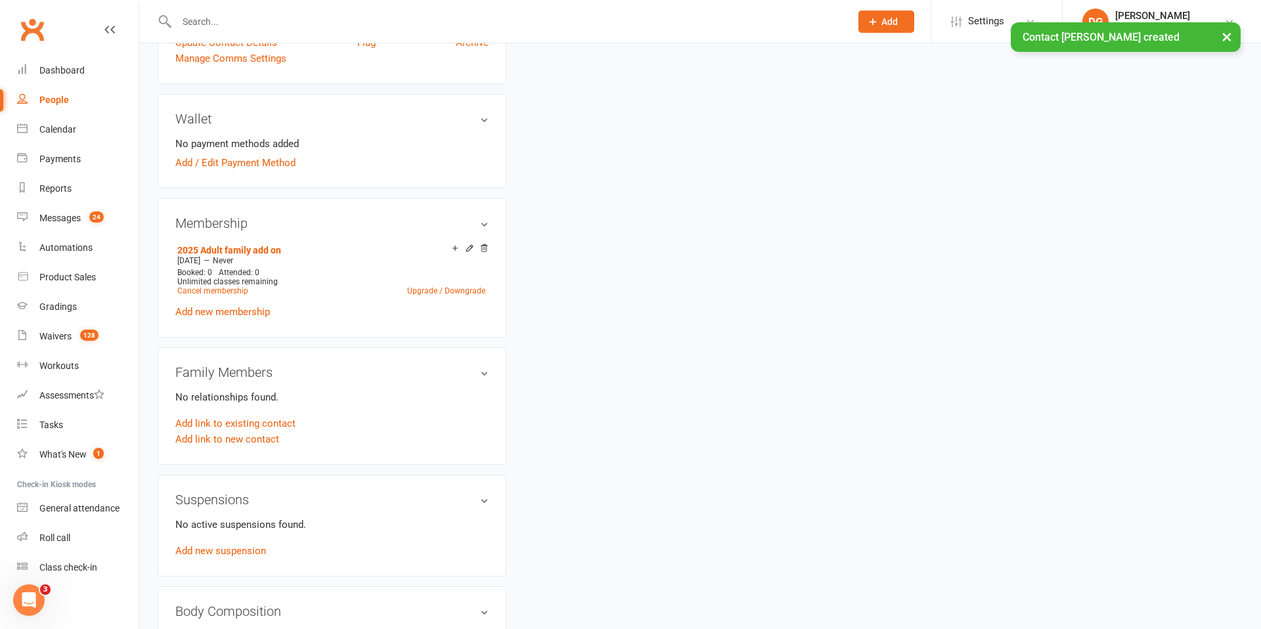
scroll to position [388, 0]
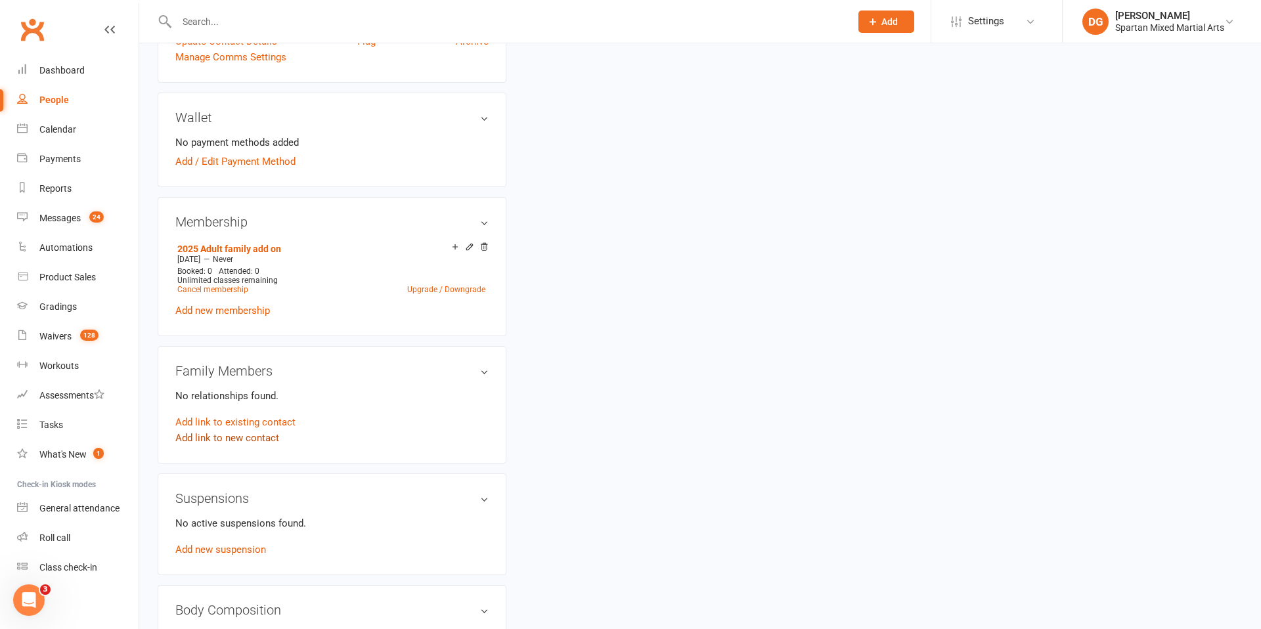
click at [231, 439] on link "Add link to new contact" at bounding box center [227, 438] width 104 height 16
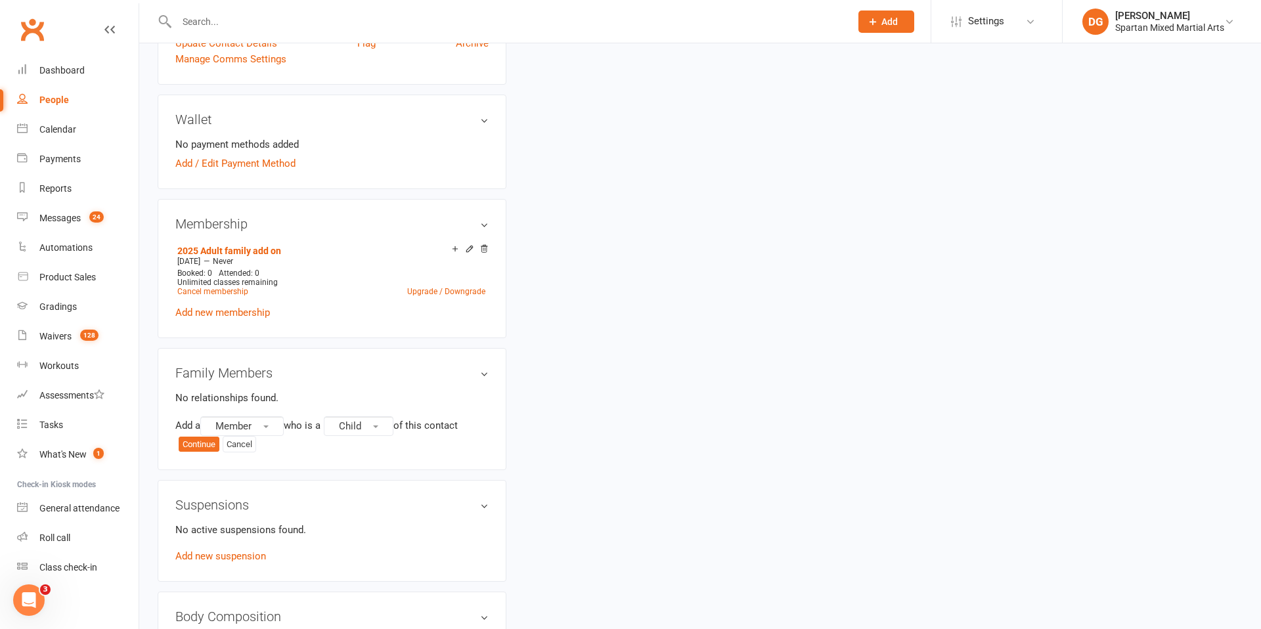
scroll to position [384, 0]
click at [244, 451] on button "Cancel" at bounding box center [239, 445] width 33 height 17
click at [253, 427] on link "Add link to existing contact" at bounding box center [235, 426] width 120 height 16
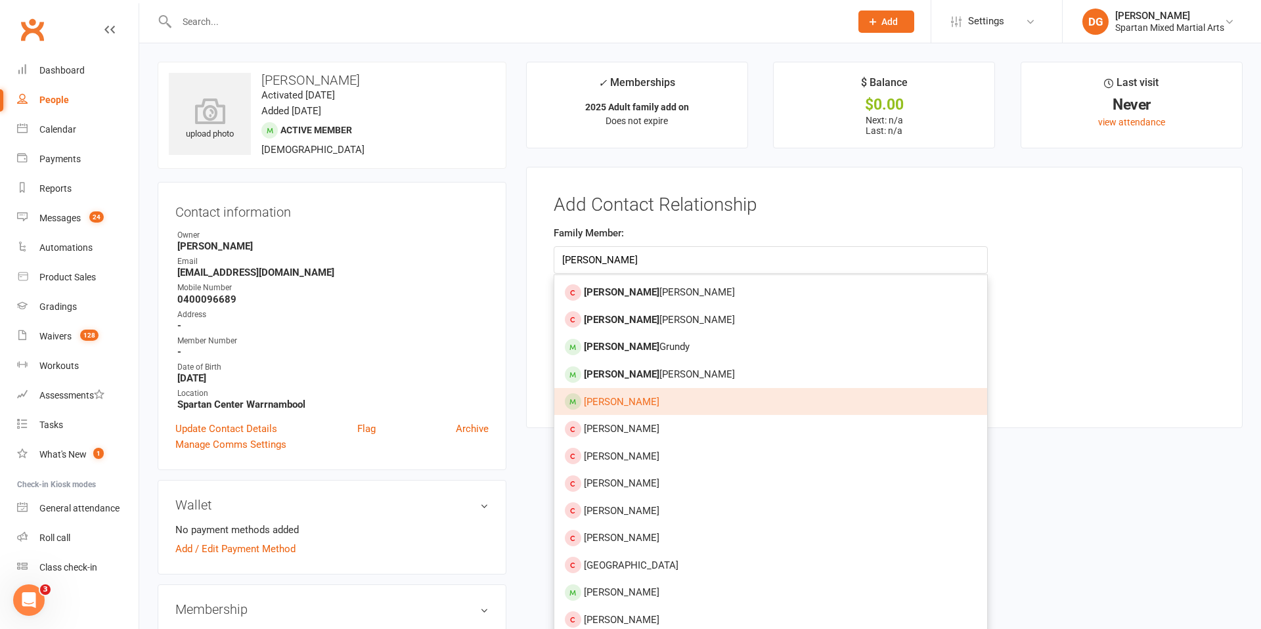
type input "[PERSON_NAME]"
click at [679, 400] on link "[PERSON_NAME]" at bounding box center [771, 402] width 434 height 28
type input "[PERSON_NAME]"
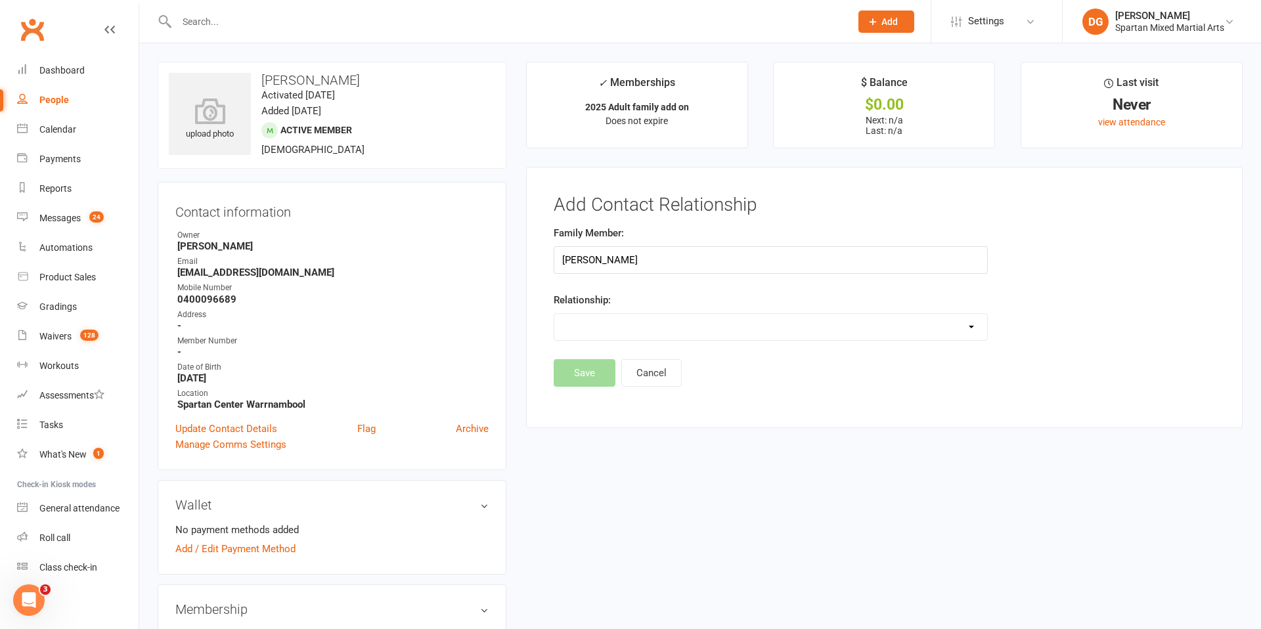
click at [723, 324] on select "Parent / Guardian Child Sibling (parent not in system) Spouse / Partner Cousin …" at bounding box center [771, 327] width 434 height 26
select select "1"
click at [554, 314] on select "Parent / Guardian Child Sibling (parent not in system) Spouse / Partner Cousin …" at bounding box center [771, 327] width 434 height 26
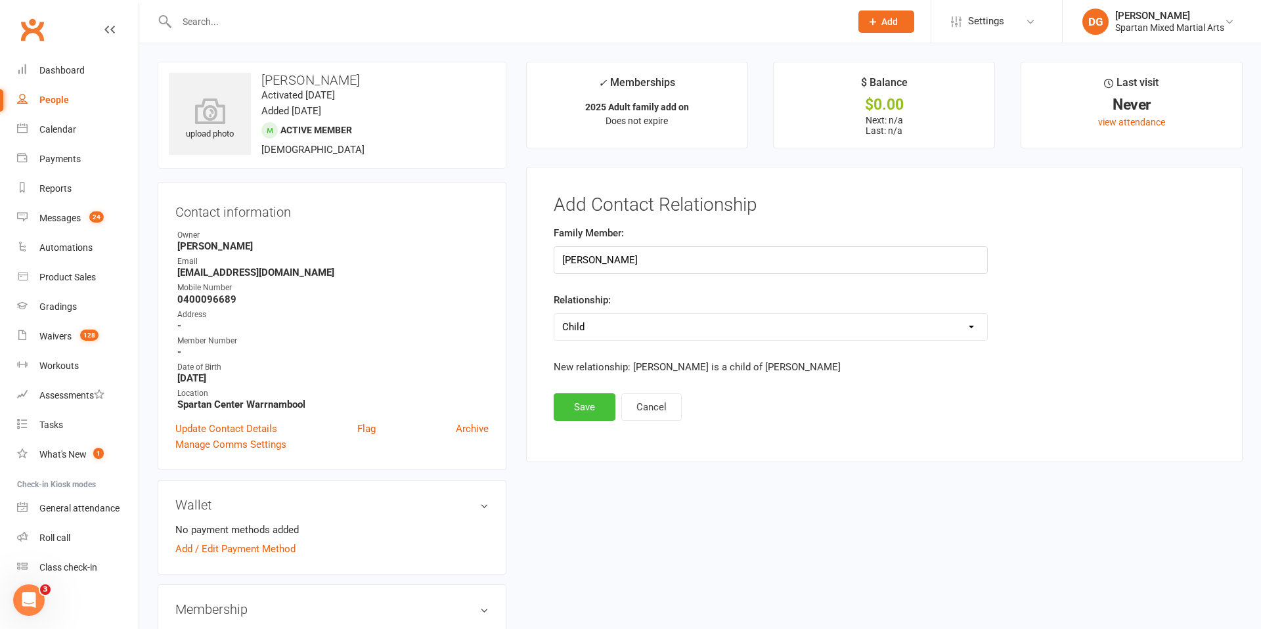
click at [584, 407] on button "Save" at bounding box center [585, 407] width 62 height 28
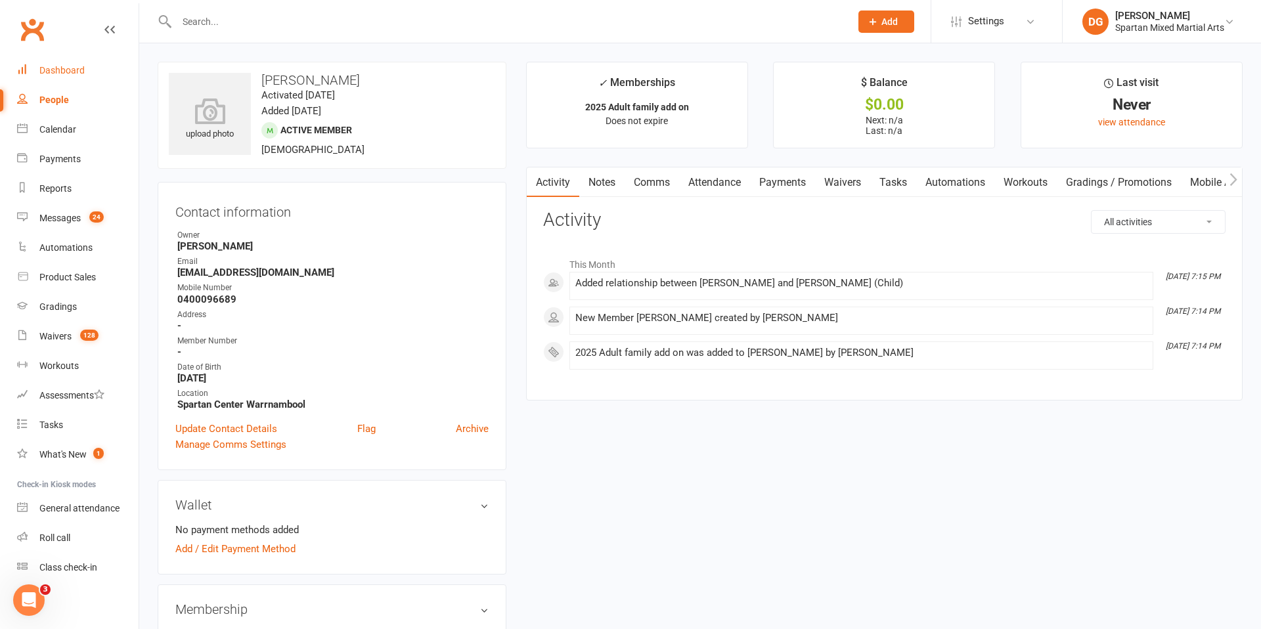
click at [71, 75] on div "Dashboard" at bounding box center [61, 70] width 45 height 11
